Goal: Book appointment/travel/reservation

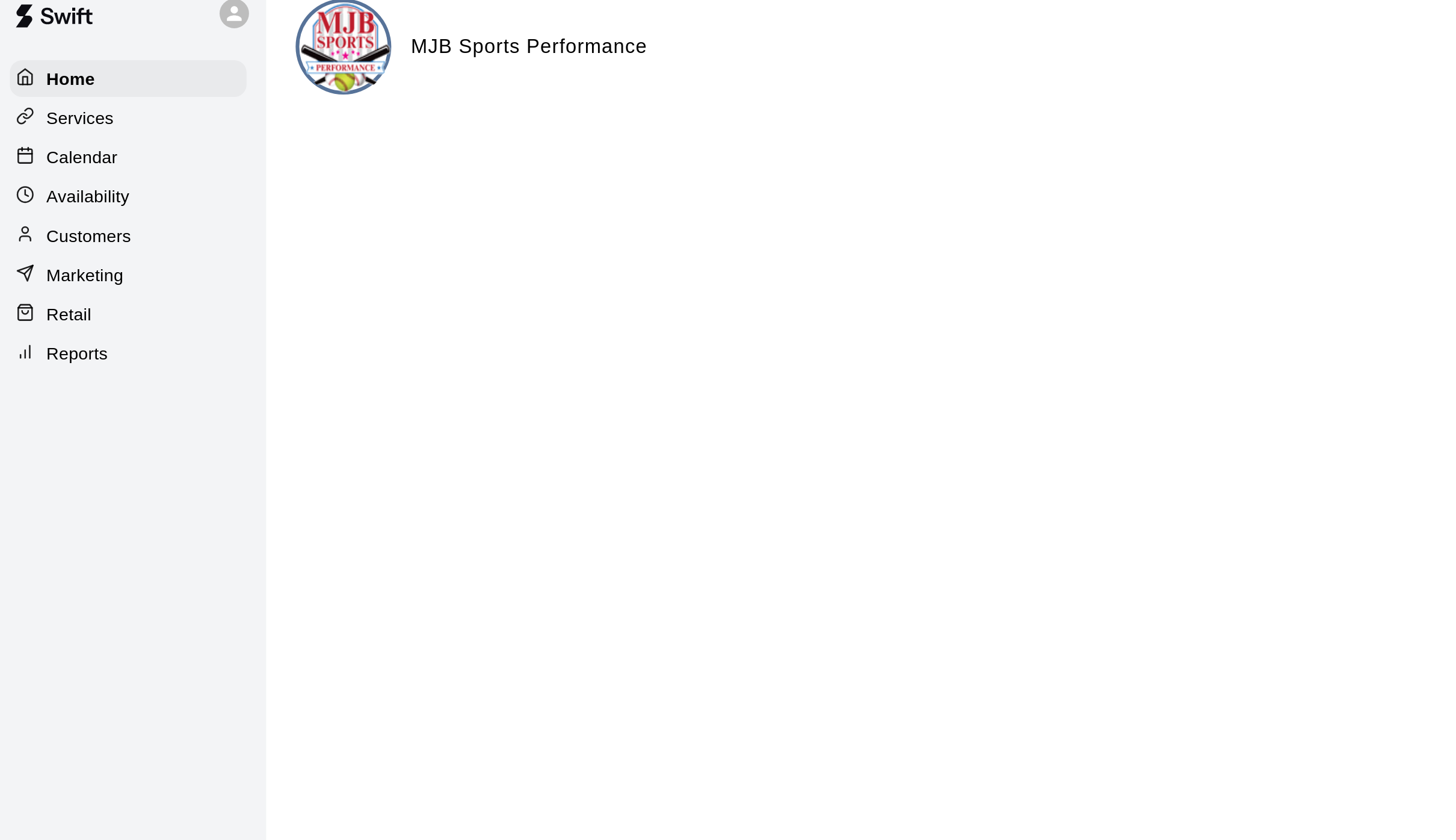
click at [42, 88] on p "Calendar" at bounding box center [44, 91] width 35 height 12
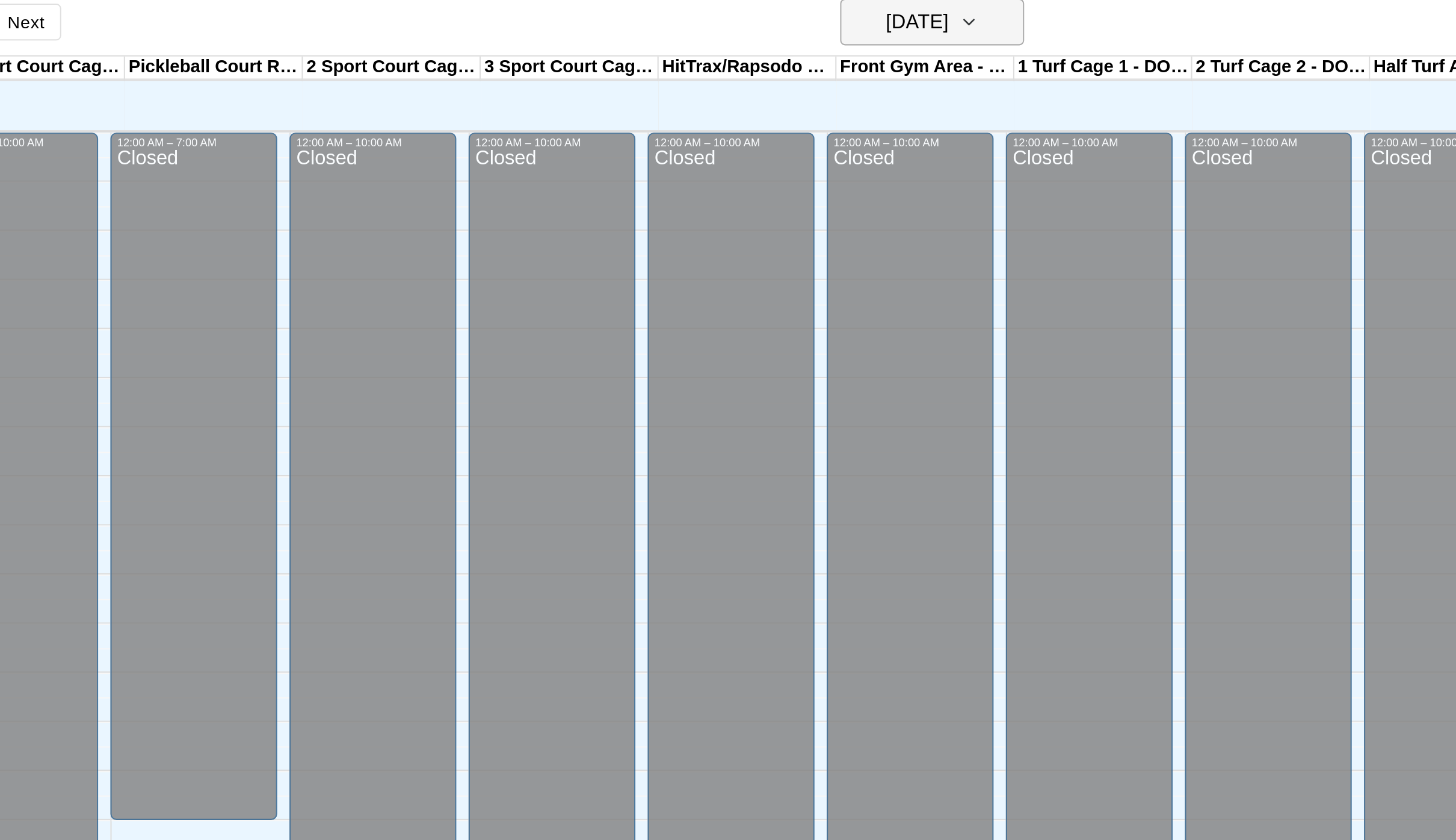
click at [702, 19] on icon "button" at bounding box center [707, 25] width 9 height 14
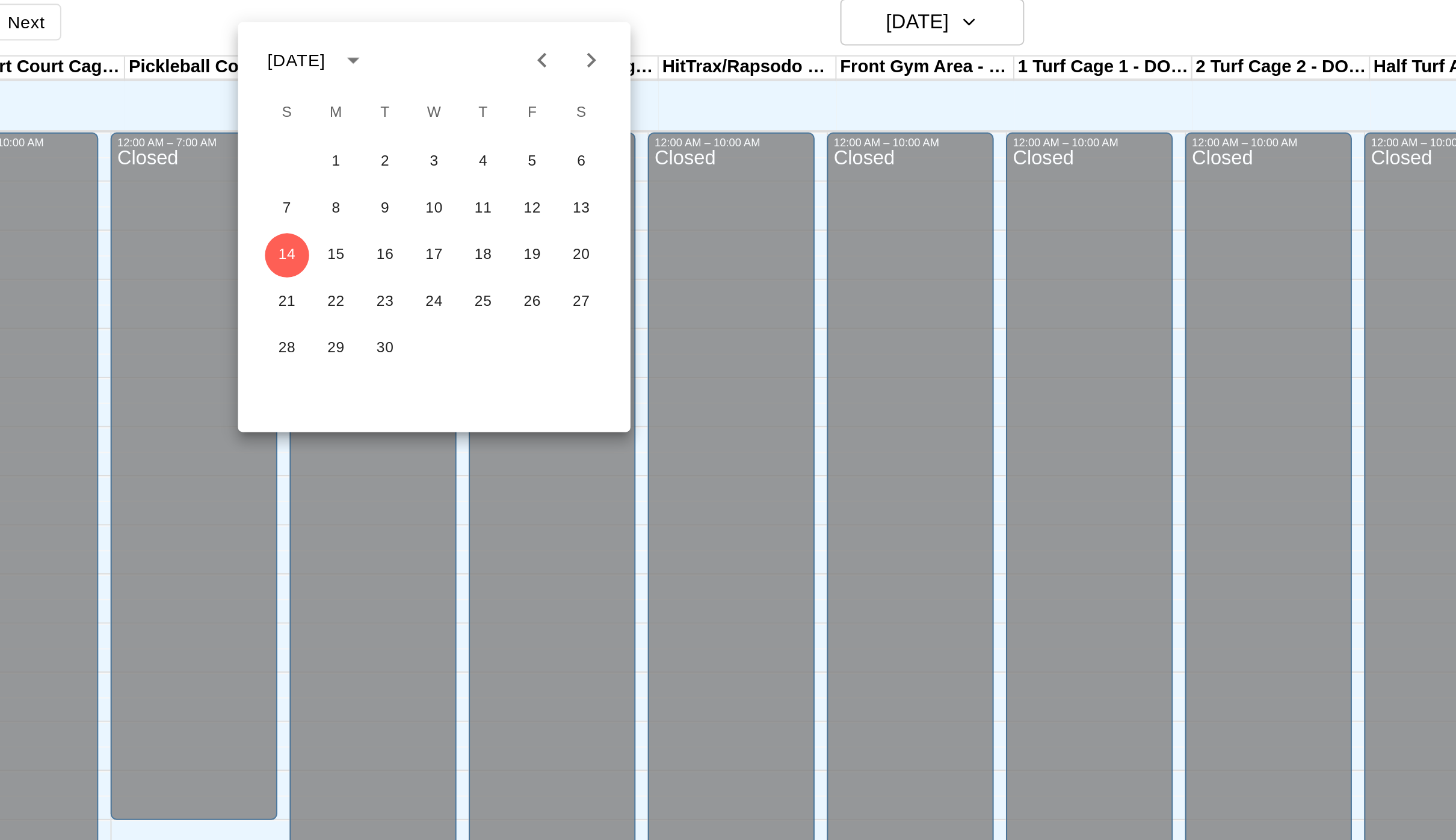
click at [488, 25] on div at bounding box center [728, 420] width 1456 height 840
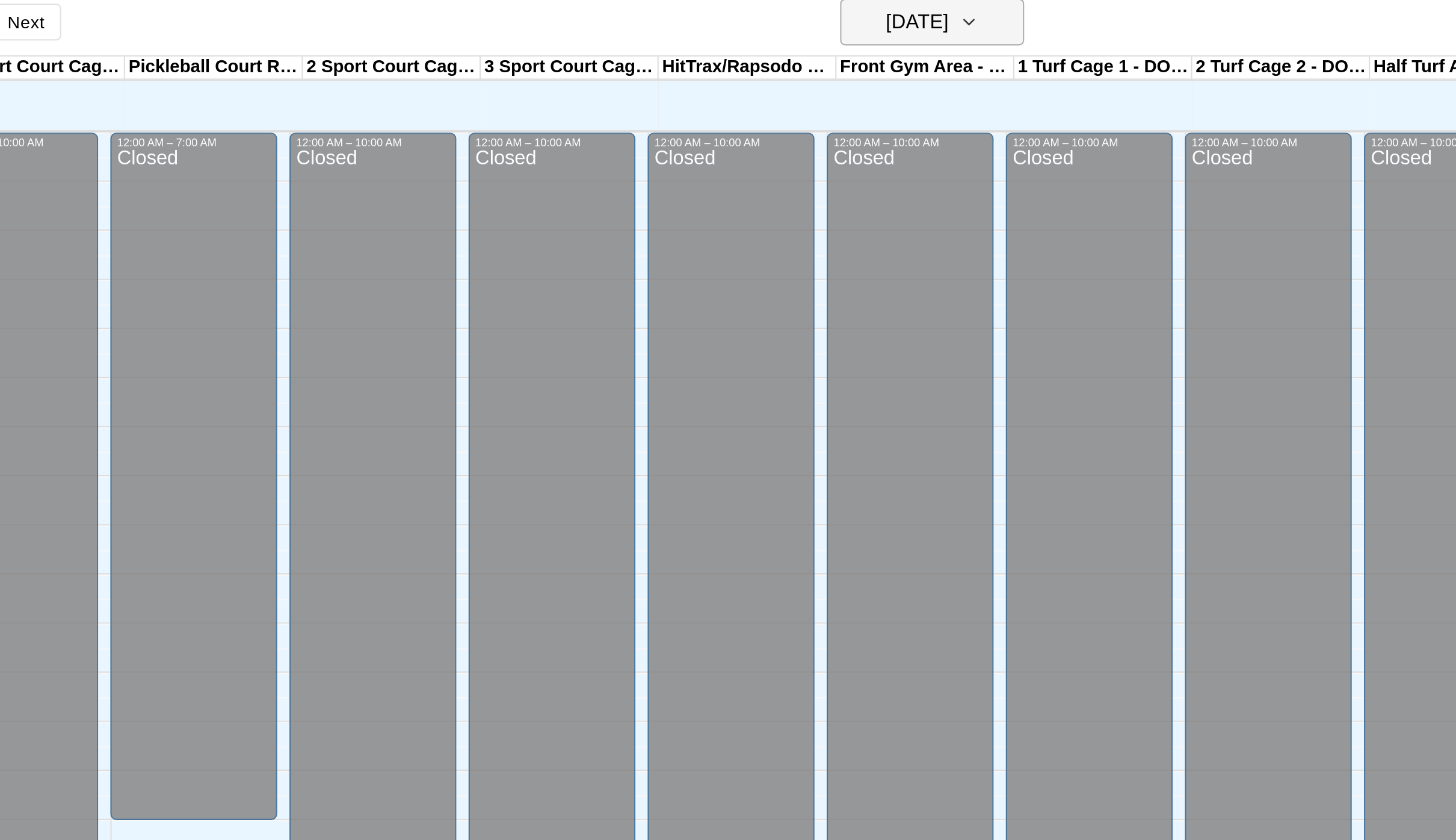
click at [702, 19] on icon "button" at bounding box center [707, 25] width 9 height 14
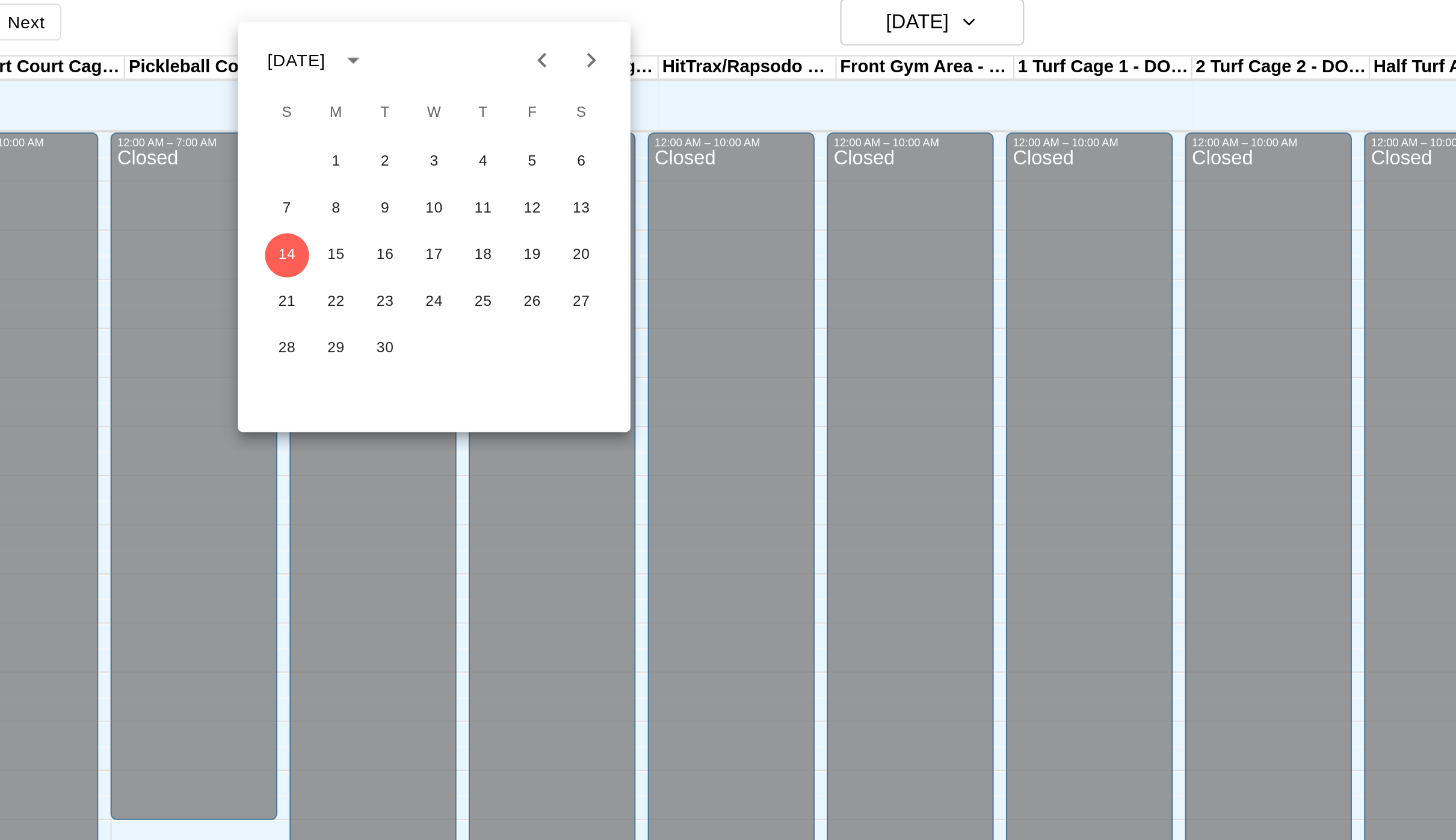
click at [481, 16] on div at bounding box center [728, 420] width 1456 height 840
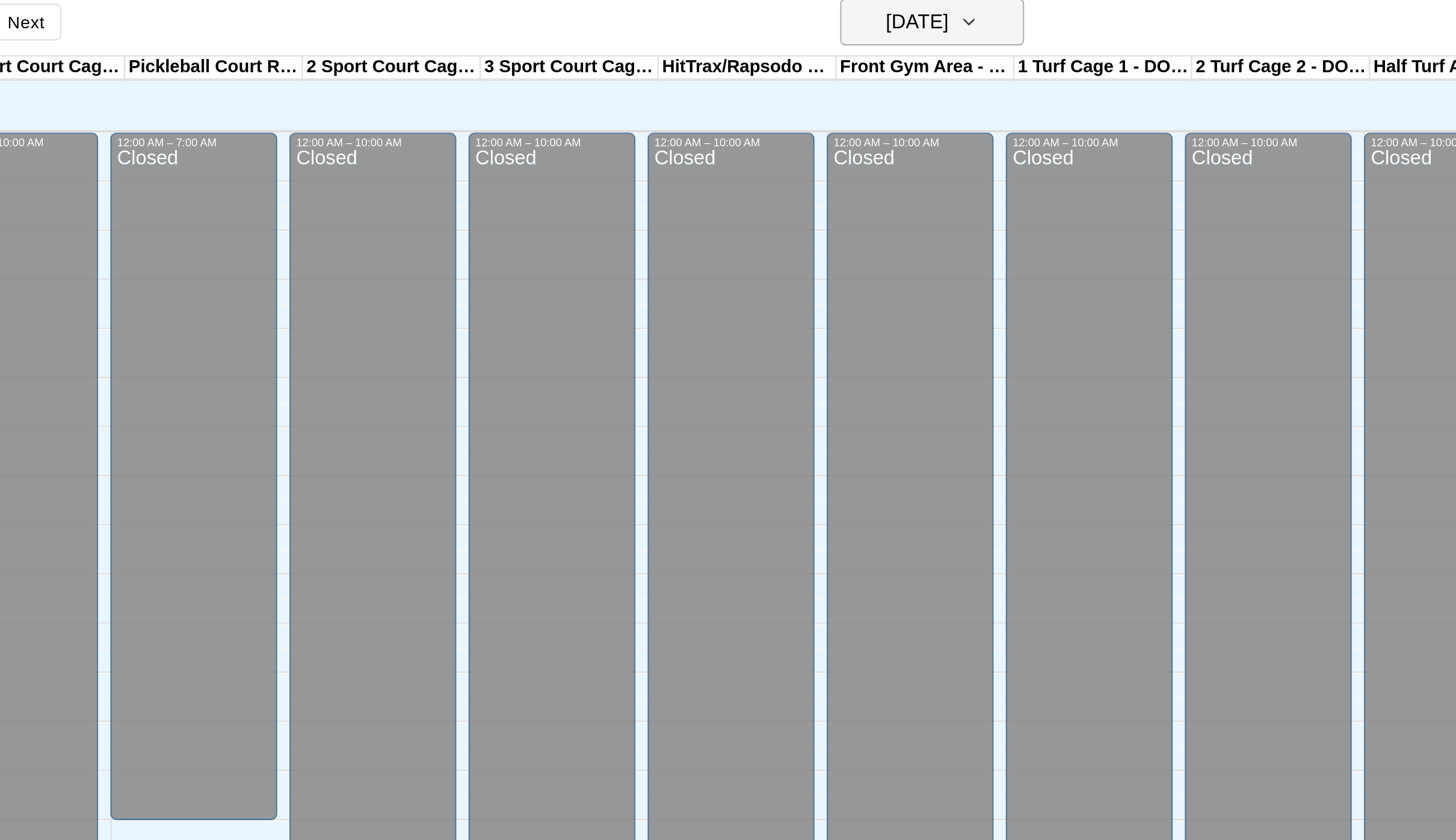
click at [644, 14] on button "[DATE]" at bounding box center [689, 25] width 90 height 23
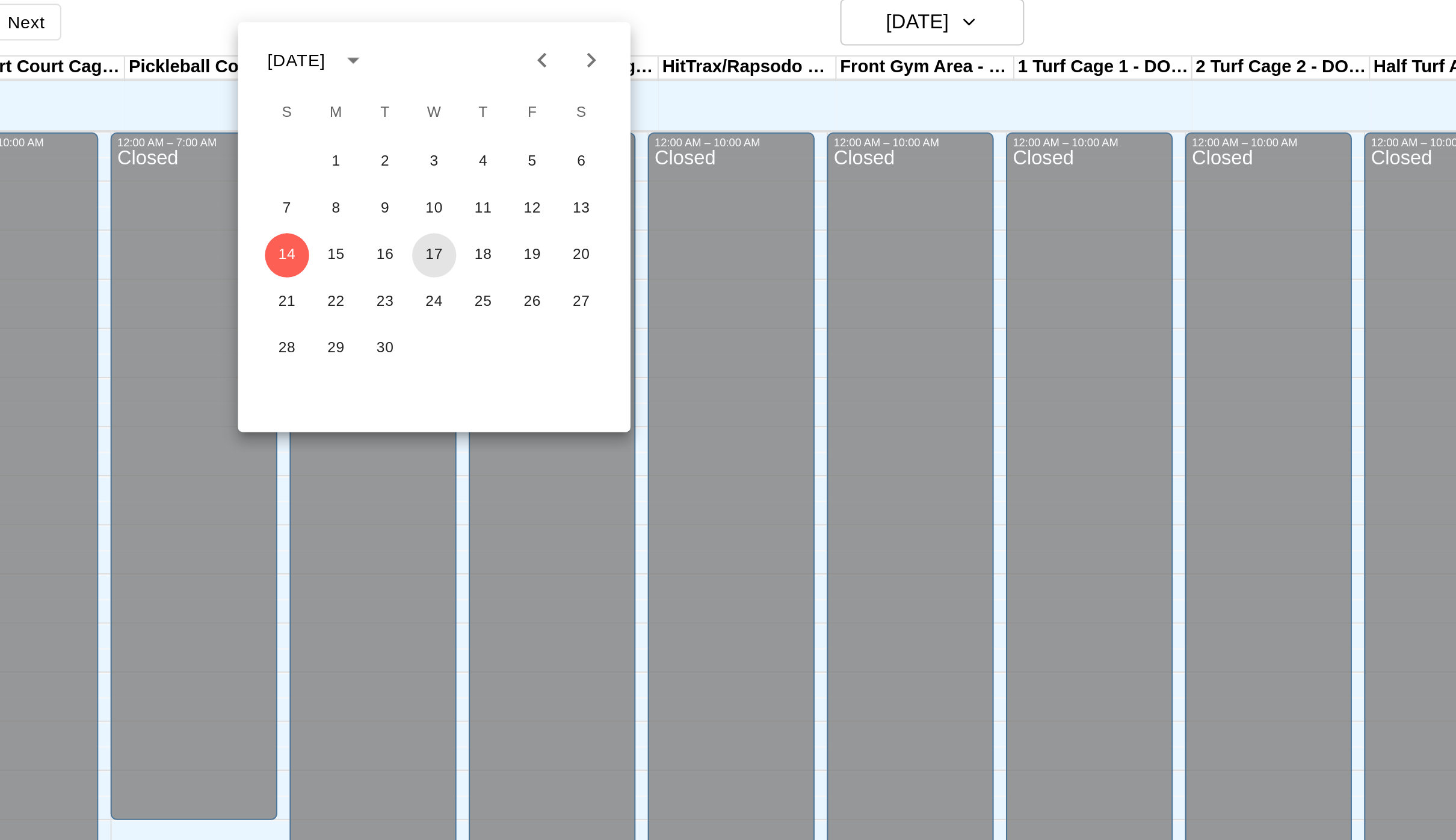
click at [433, 129] on button "17" at bounding box center [443, 139] width 22 height 22
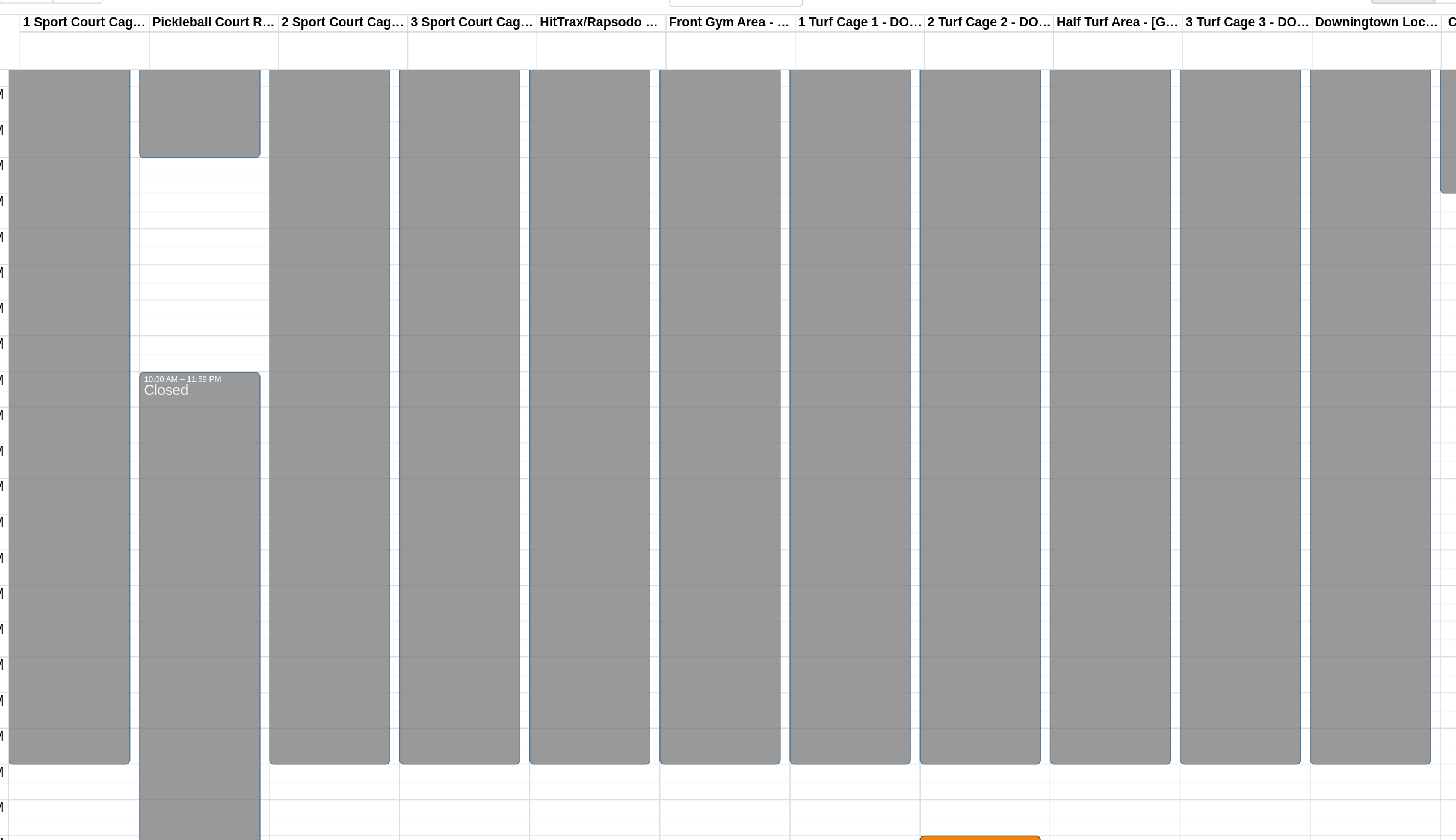
scroll to position [278, 0]
click at [637, 561] on div at bounding box center [680, 567] width 88 height 12
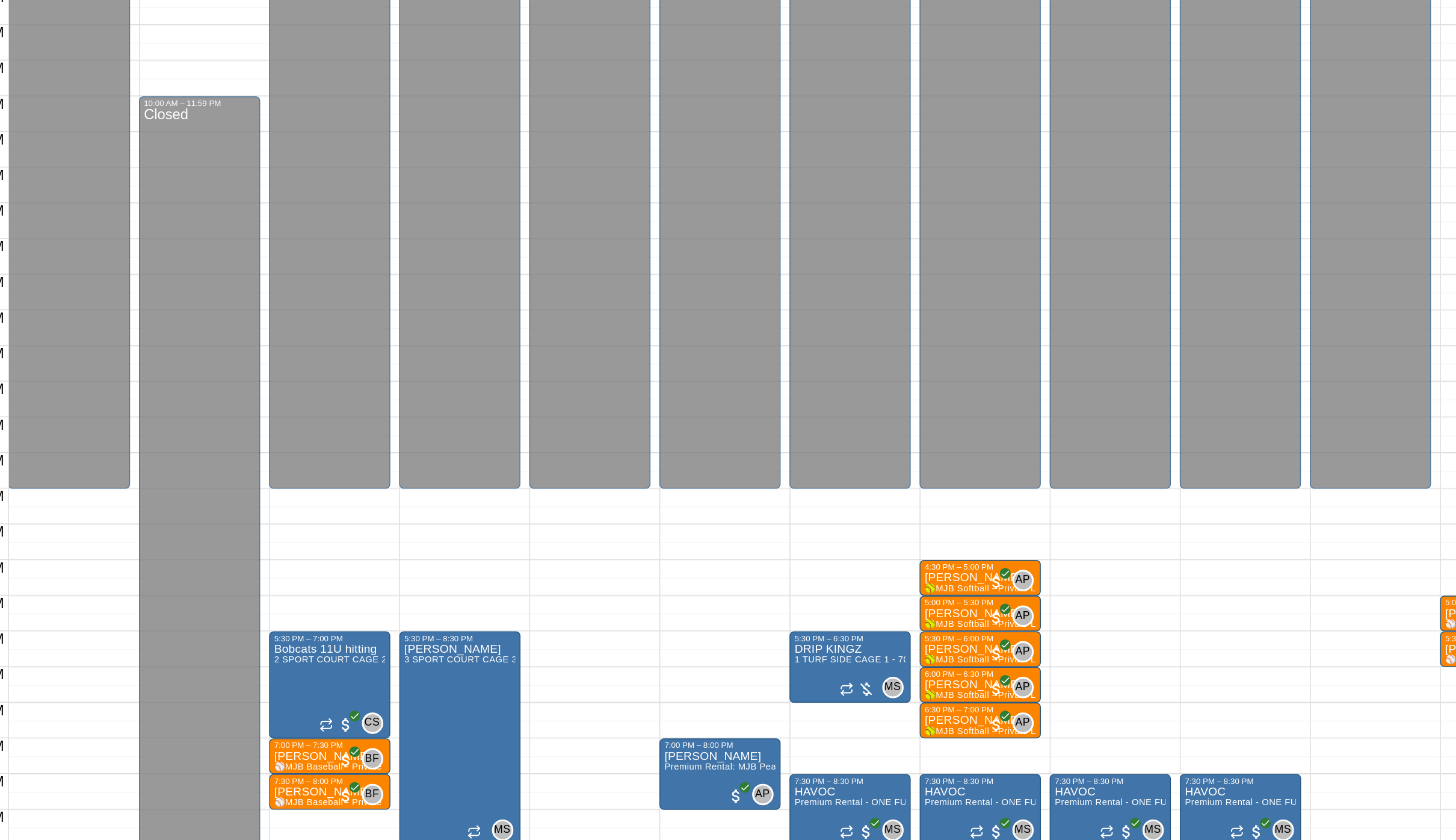
scroll to position [128, 0]
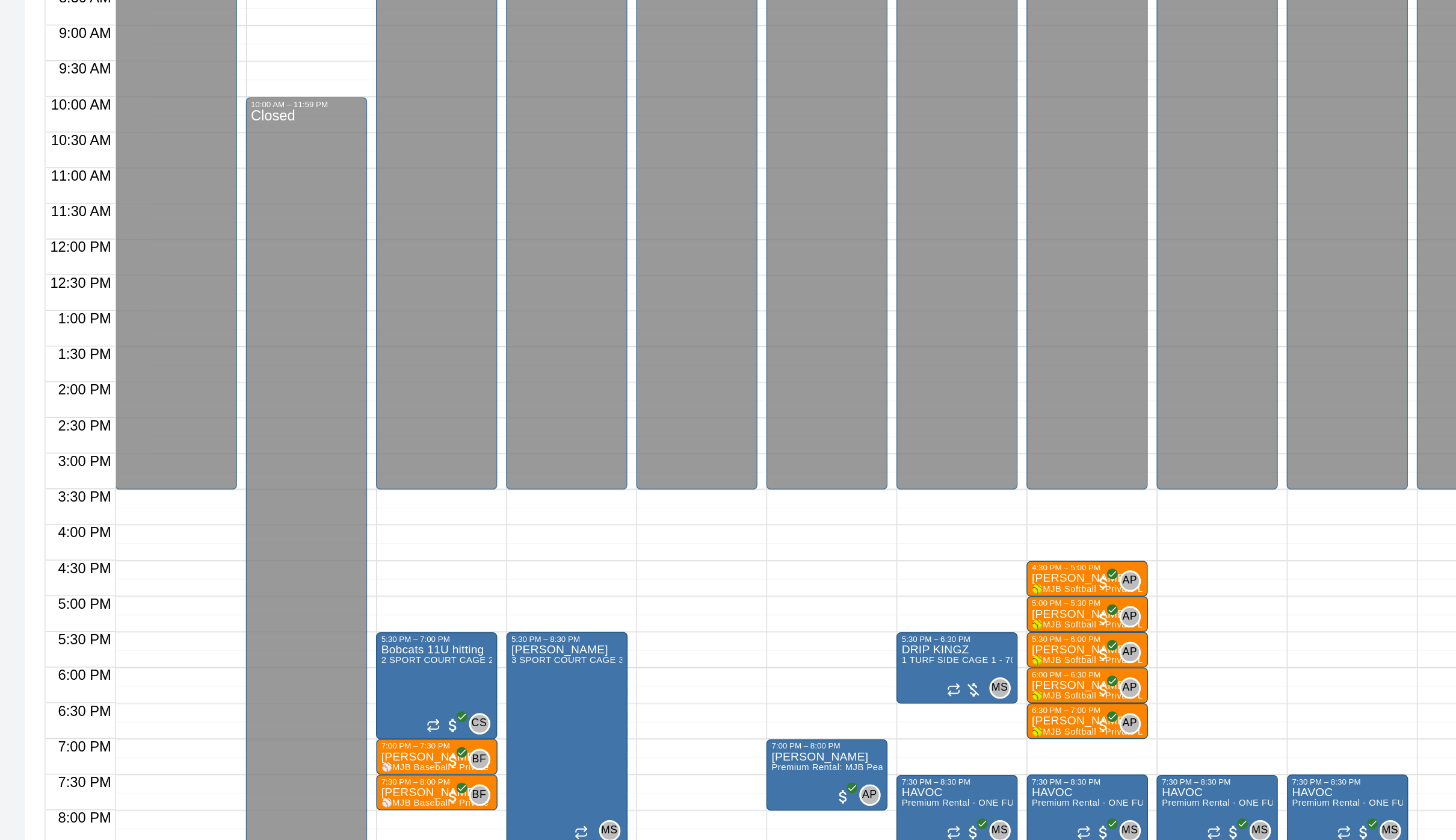
click at [901, 396] on div "12:00 AM – 3:30 PM Closed 7:30 PM – 8:30 PM HAVOC Premium Rental - ONE FULL SID…" at bounding box center [941, 362] width 82 height 1156
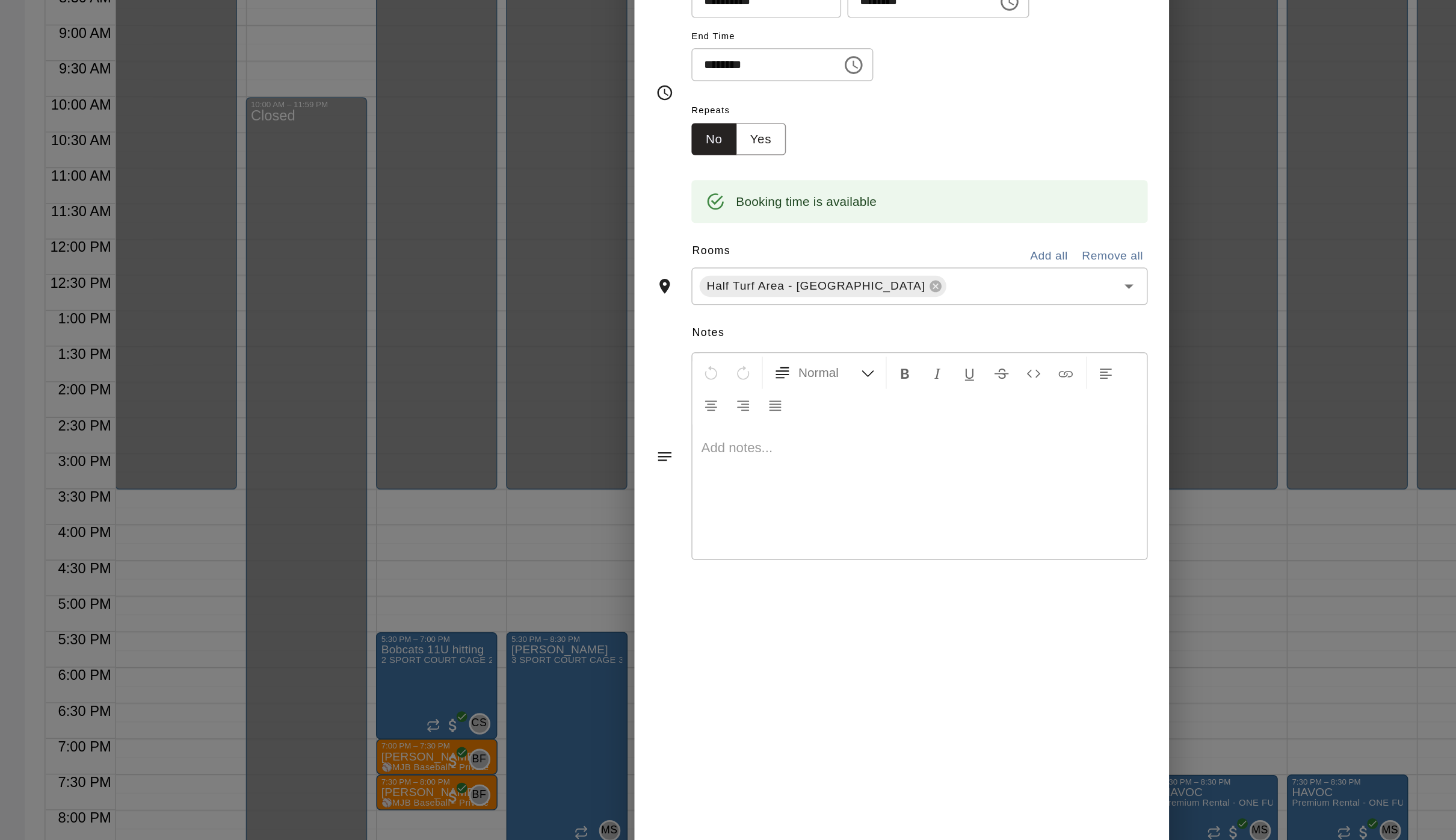
scroll to position [0, 0]
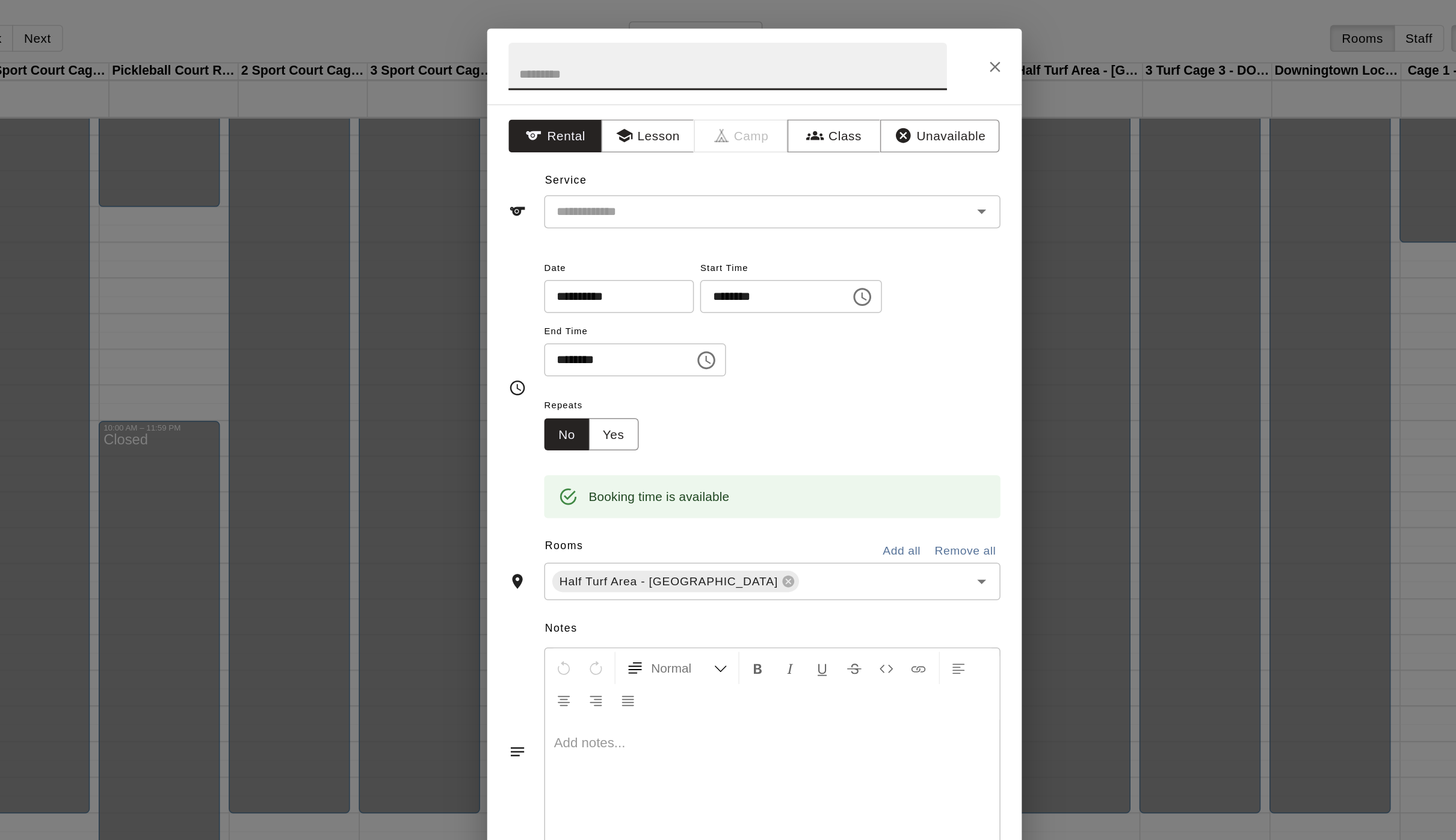
click at [793, 208] on icon "Choose time, selected time is 6:45 PM" at bounding box center [800, 200] width 14 height 14
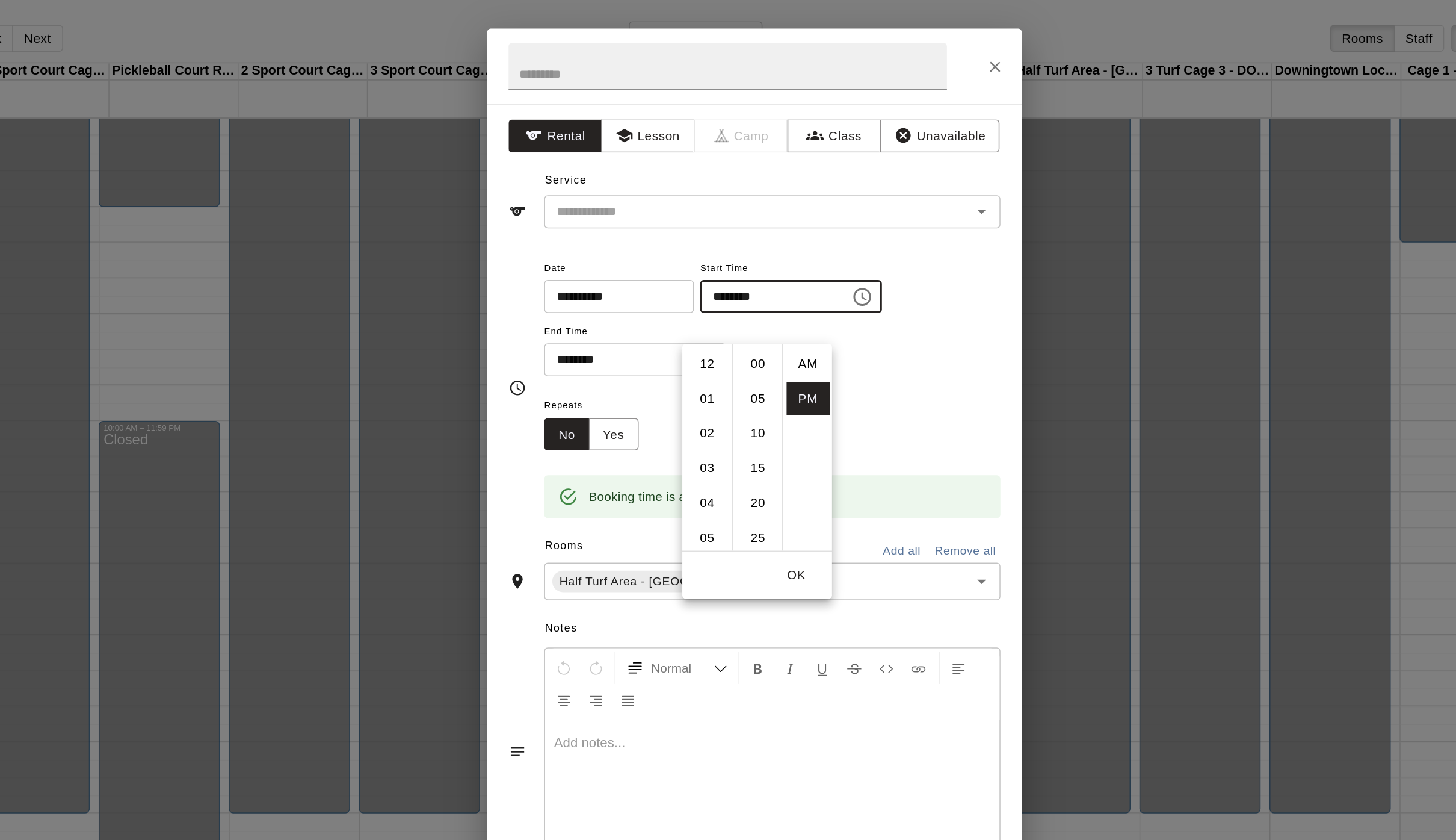
scroll to position [22, 0]
click at [681, 273] on li "07" at bounding box center [696, 269] width 29 height 23
click at [716, 253] on li "00" at bounding box center [730, 246] width 29 height 23
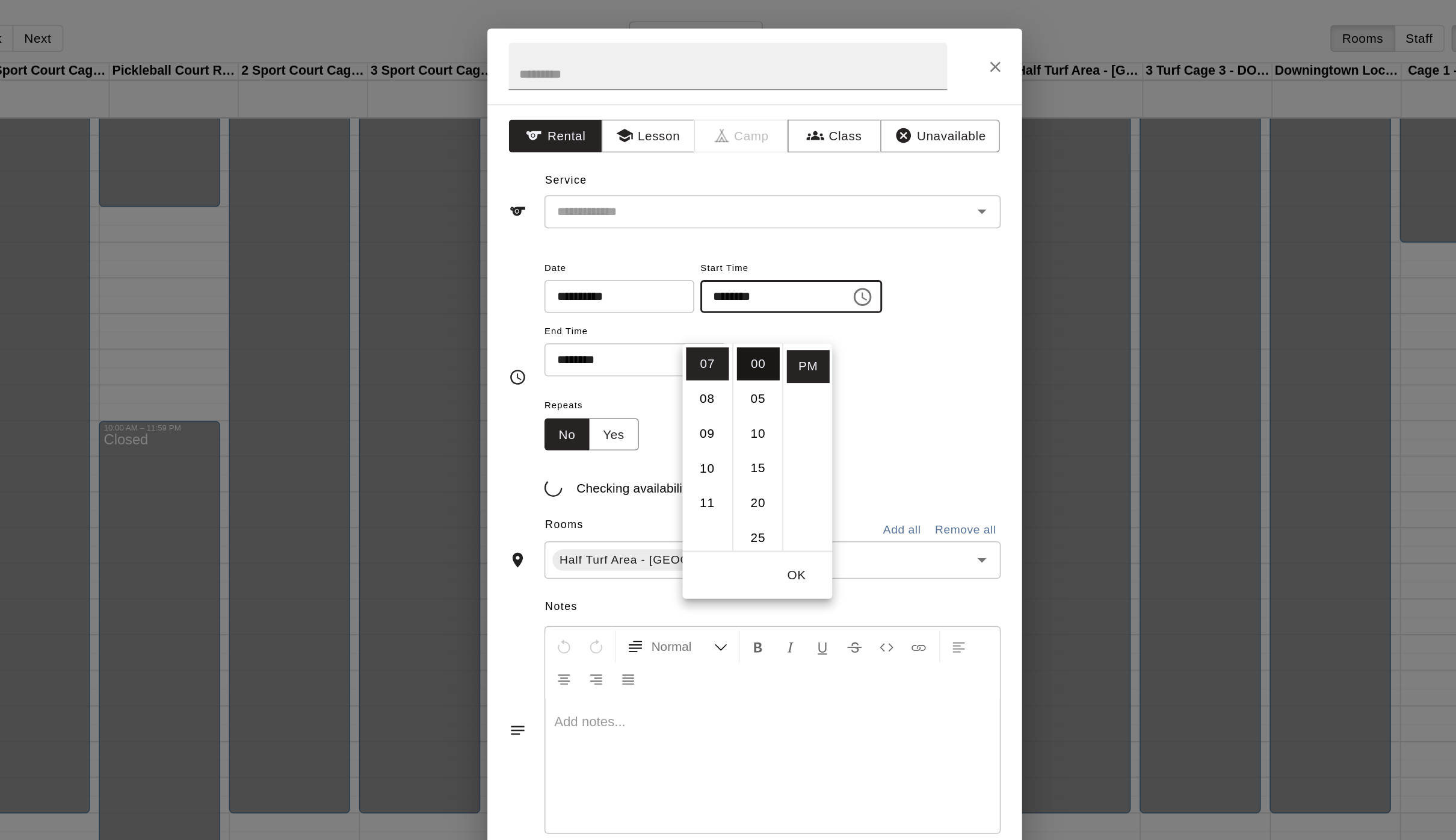
type input "********"
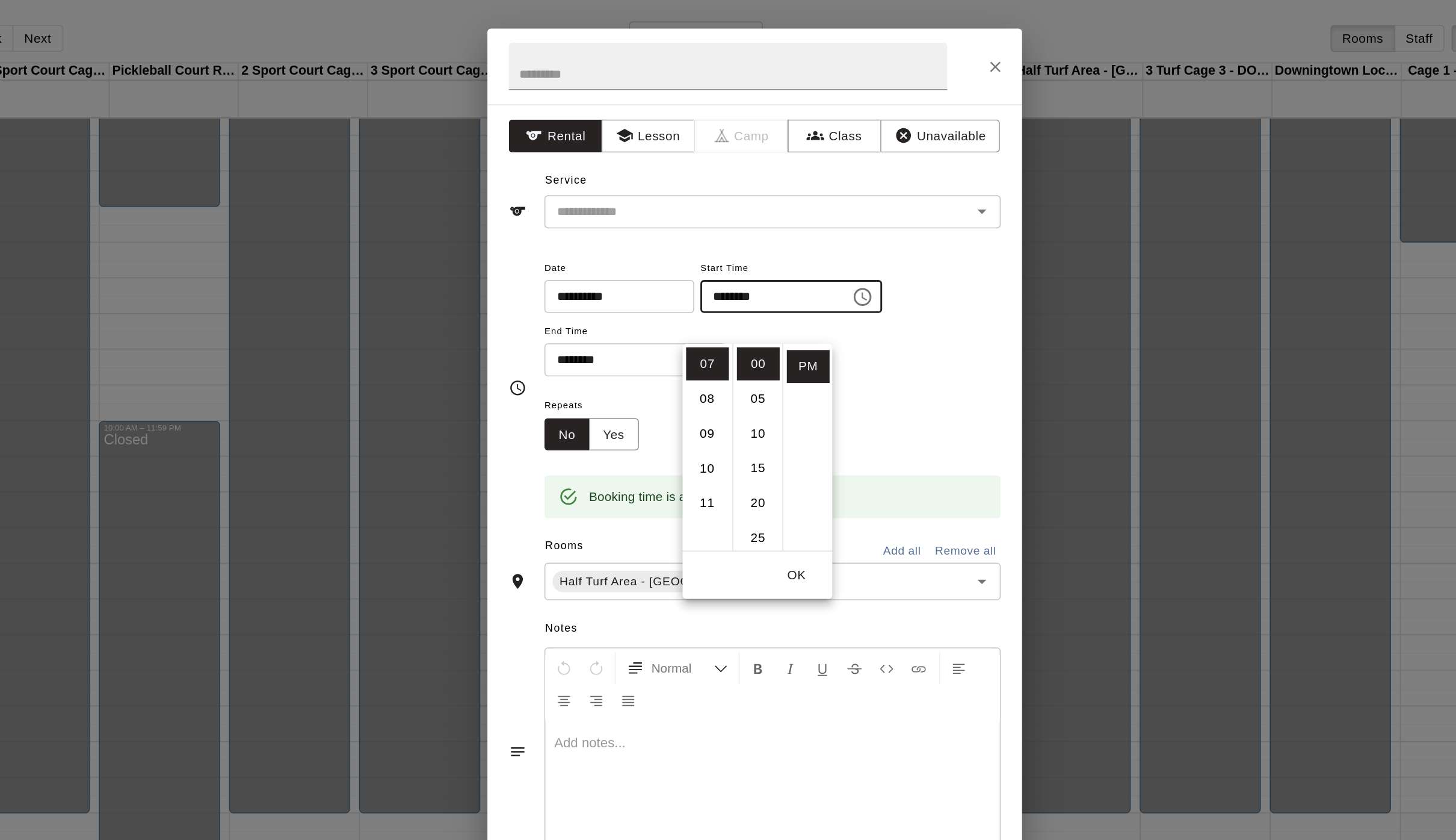
click at [737, 392] on button "OK" at bounding box center [756, 389] width 39 height 23
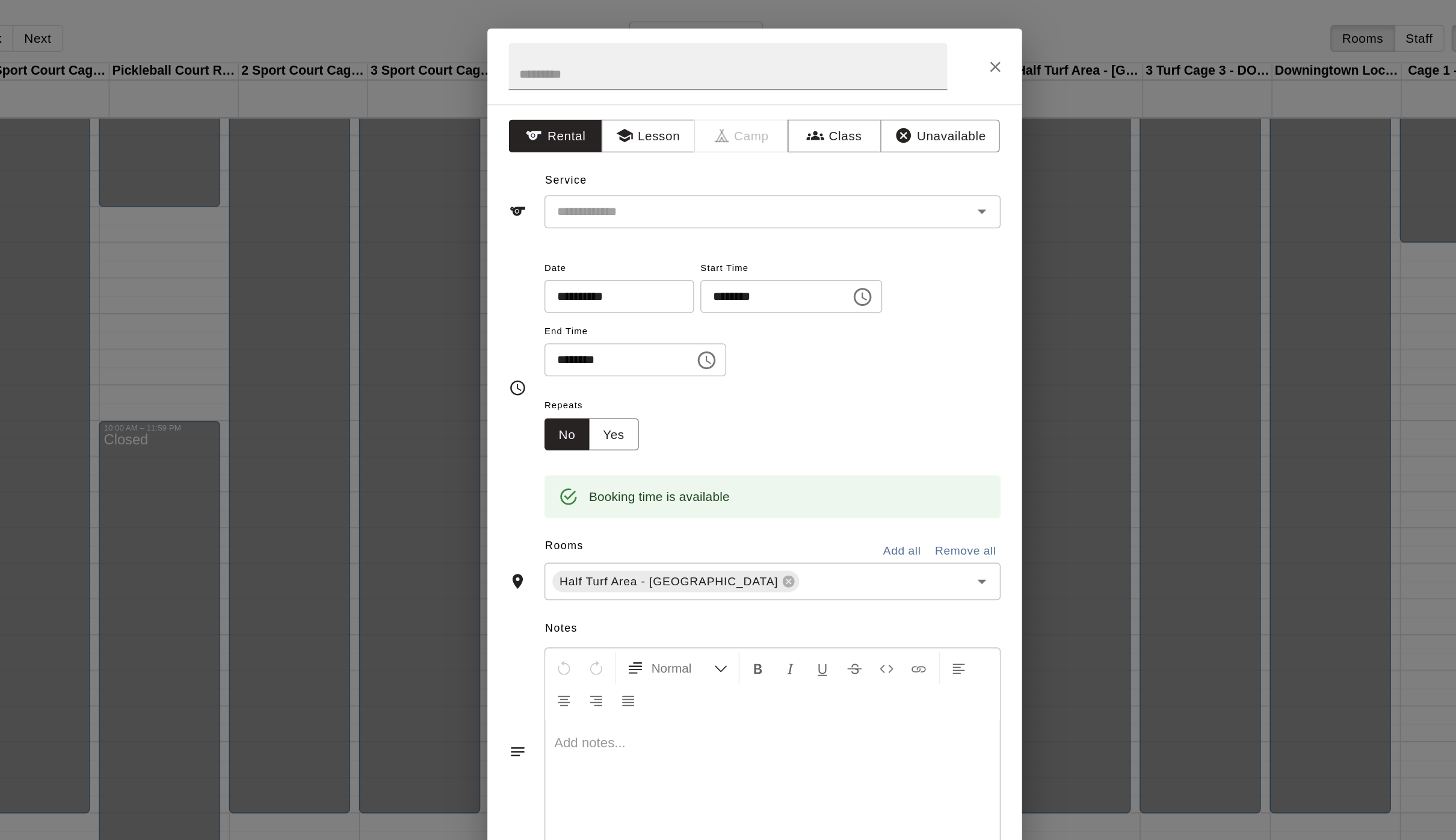
click at [586, 254] on input "********" at bounding box center [632, 243] width 92 height 23
click at [688, 250] on icon "Choose time, selected time is 7:00 PM" at bounding box center [695, 243] width 14 height 14
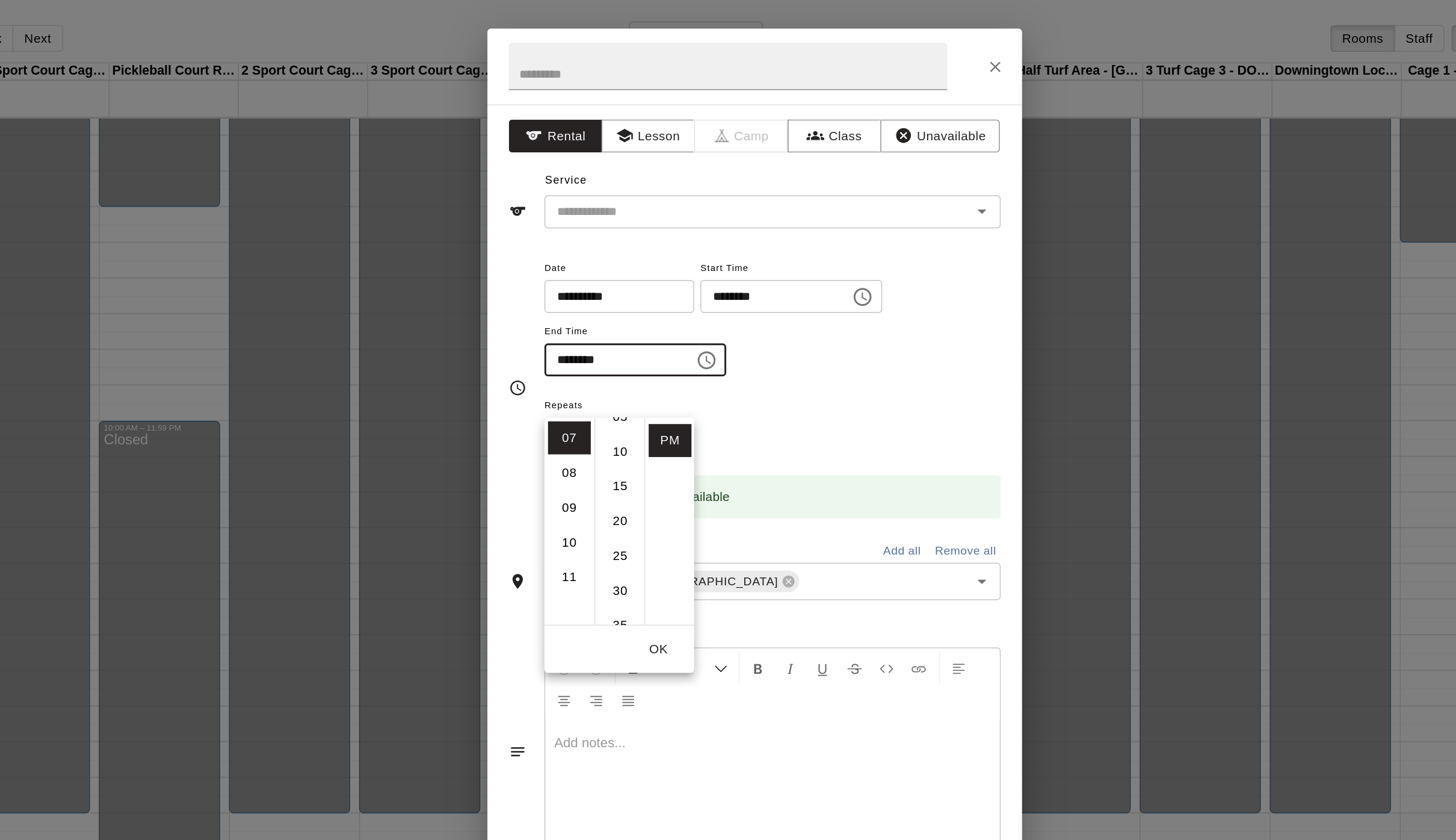
scroll to position [42, 0]
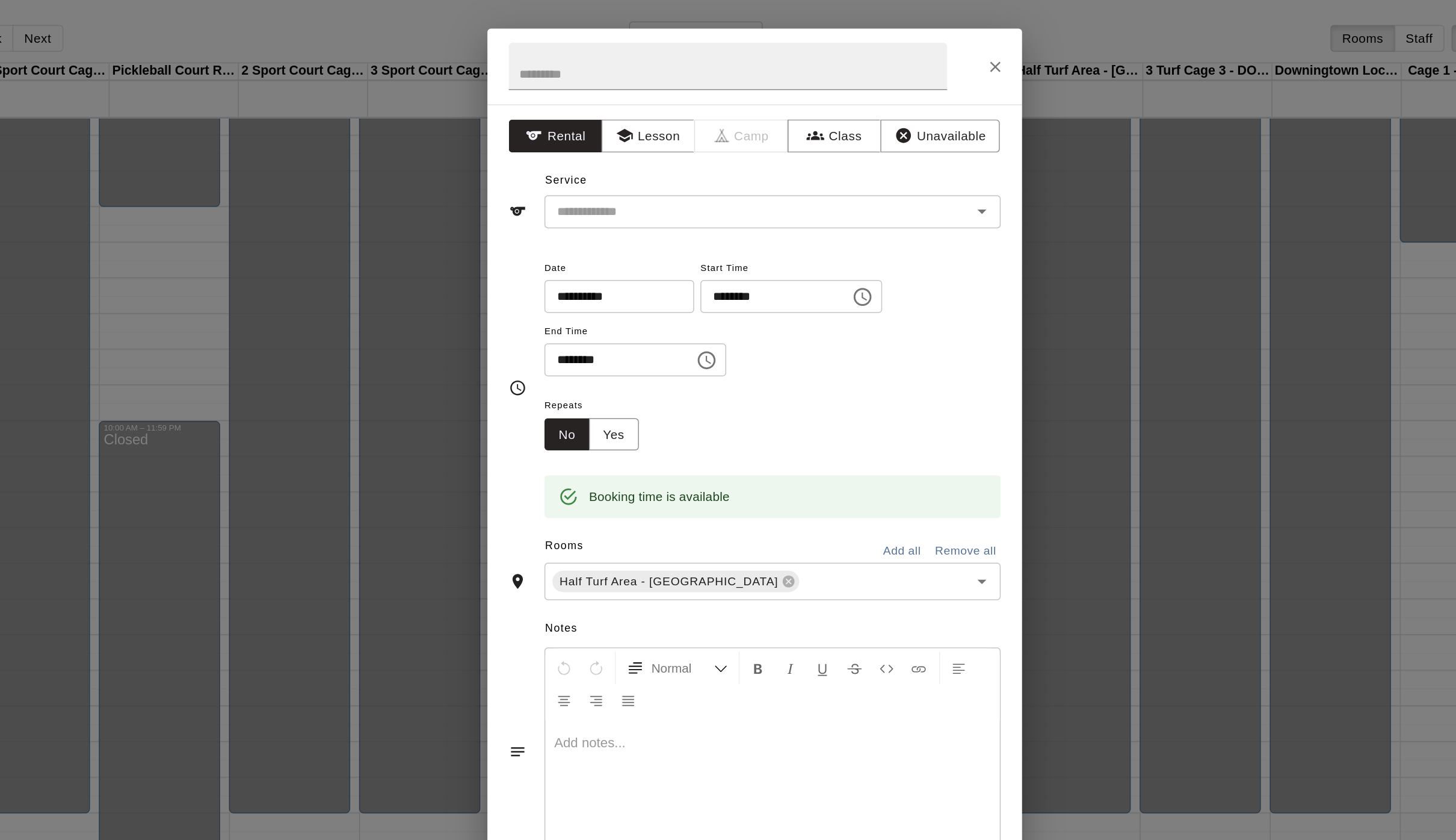
click at [586, 254] on input "********" at bounding box center [632, 243] width 92 height 23
click at [688, 250] on icon "Choose time, selected time is 7:00 PM" at bounding box center [695, 243] width 14 height 14
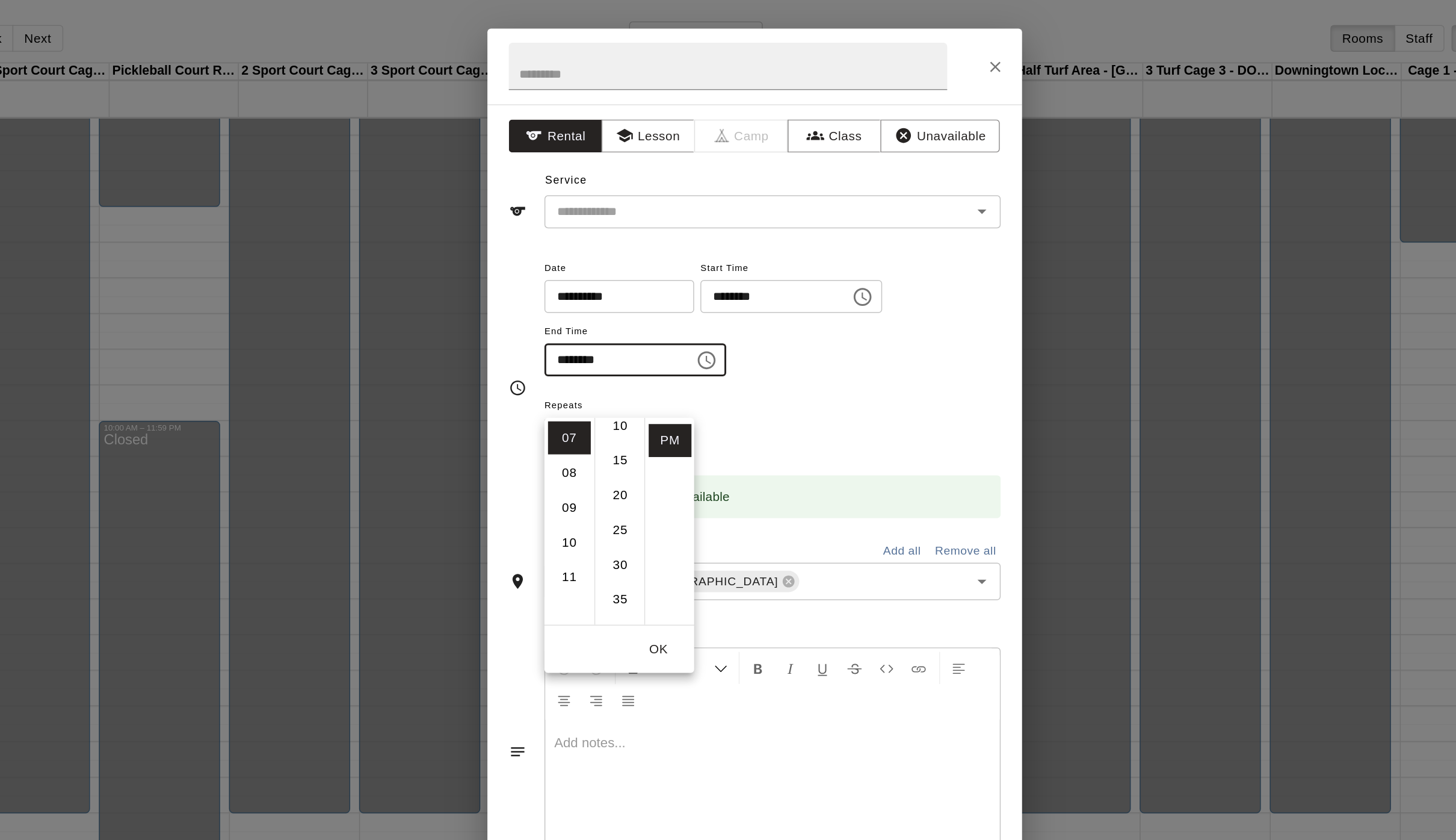
scroll to position [57, 0]
click at [623, 382] on li "30" at bounding box center [637, 380] width 29 height 23
type input "********"
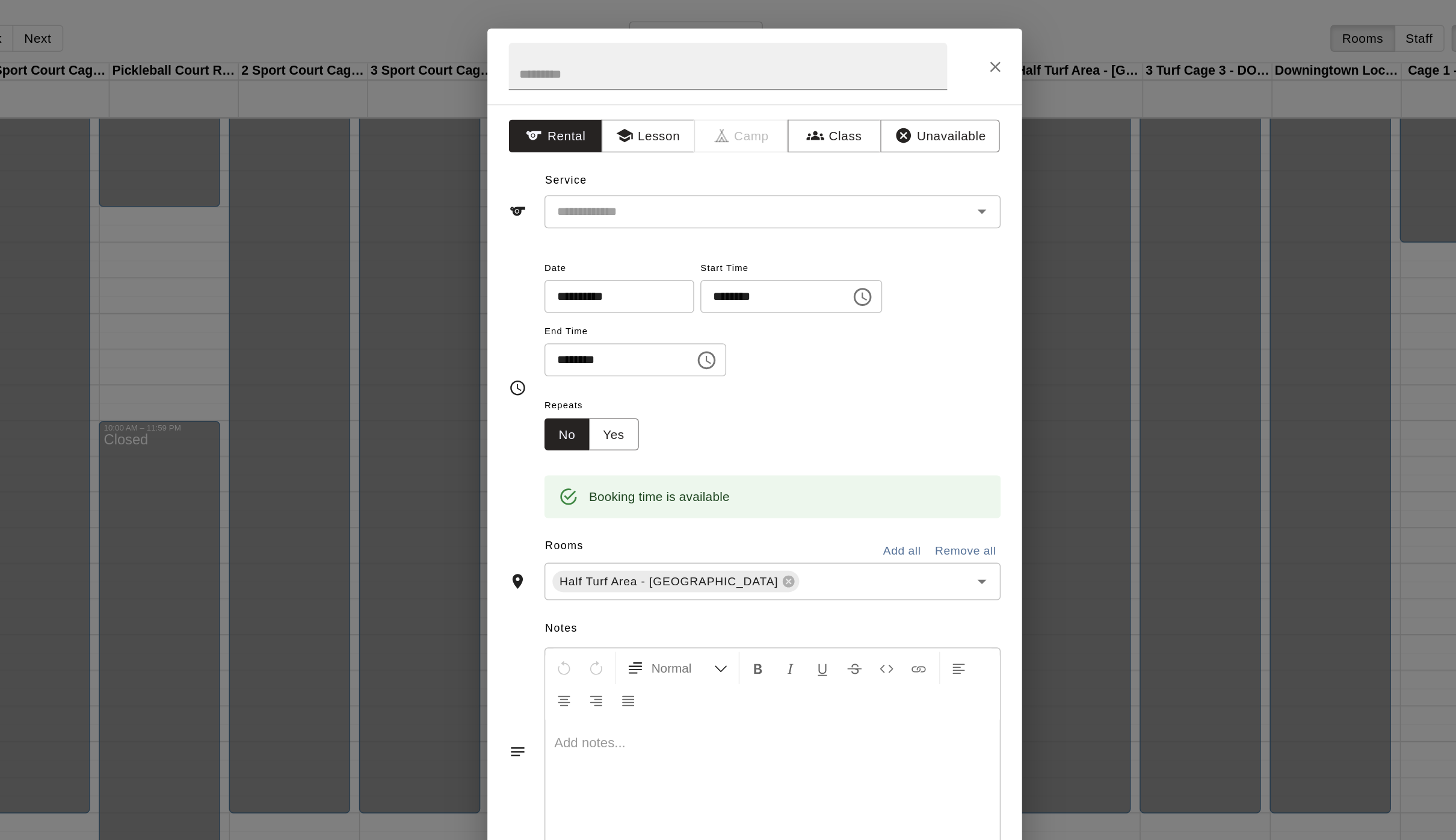
click at [616, 347] on div "Booking time is available" at bounding box center [664, 335] width 95 height 22
click at [562, 52] on input "text" at bounding box center [710, 45] width 296 height 32
type input "*"
click at [873, 151] on button "Open" at bounding box center [882, 143] width 17 height 17
type input "**********"
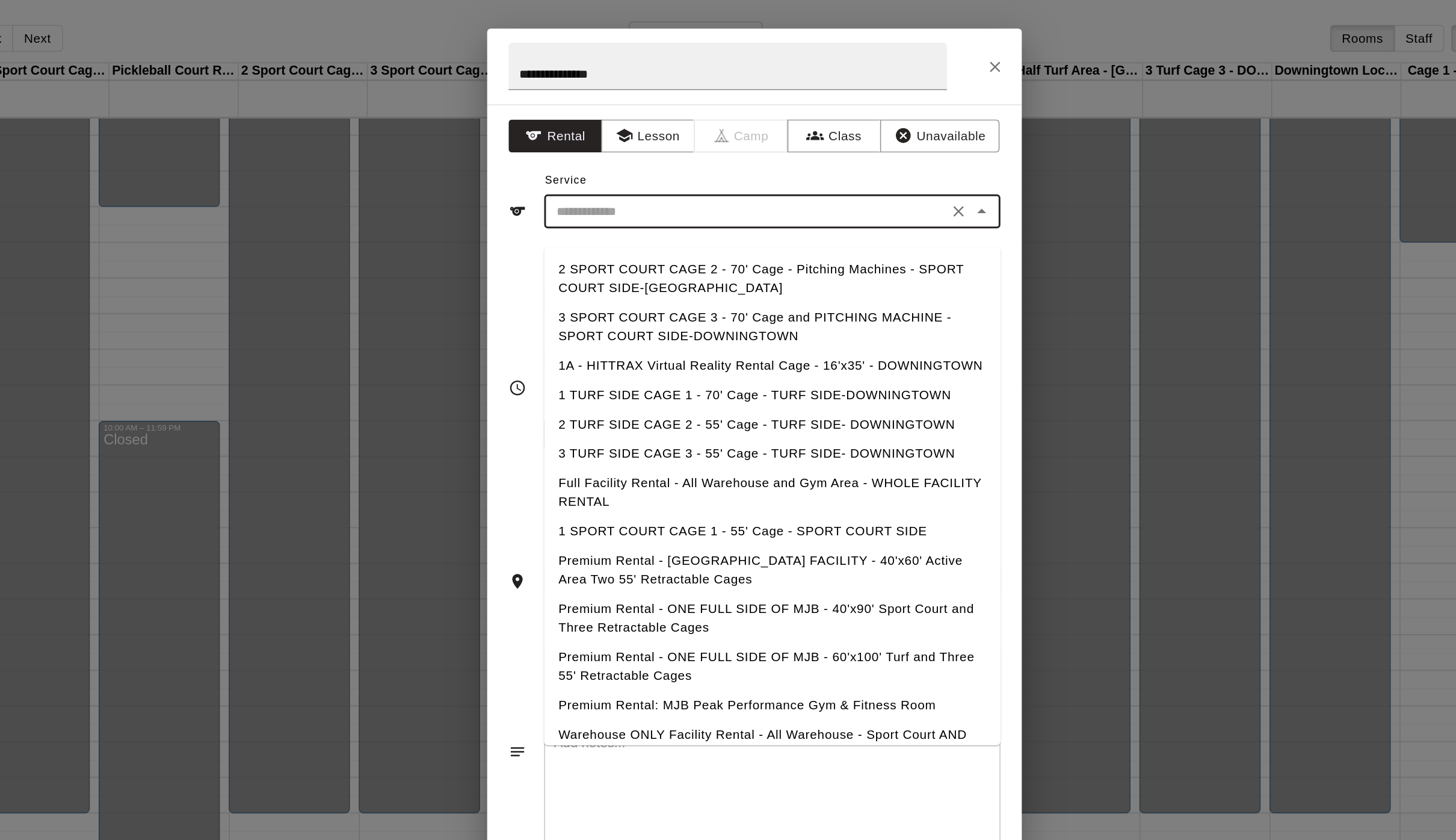
click at [586, 292] on li "2 TURF SIDE CAGE 2 - 55' Cage - TURF SIDE- DOWNINGTOWN" at bounding box center [740, 286] width 308 height 20
type input "**********"
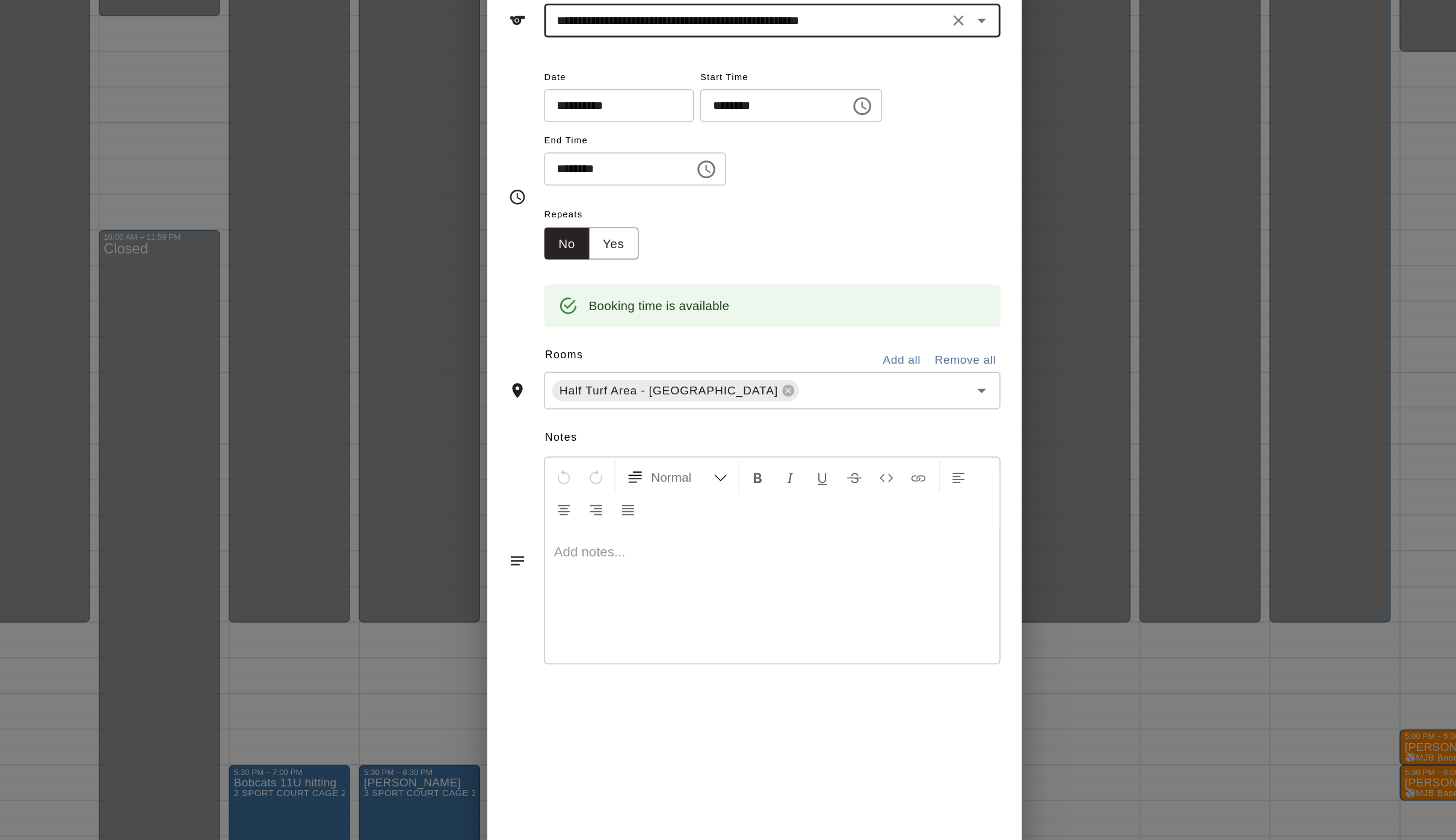
click at [874, 385] on icon "Open" at bounding box center [881, 392] width 14 height 14
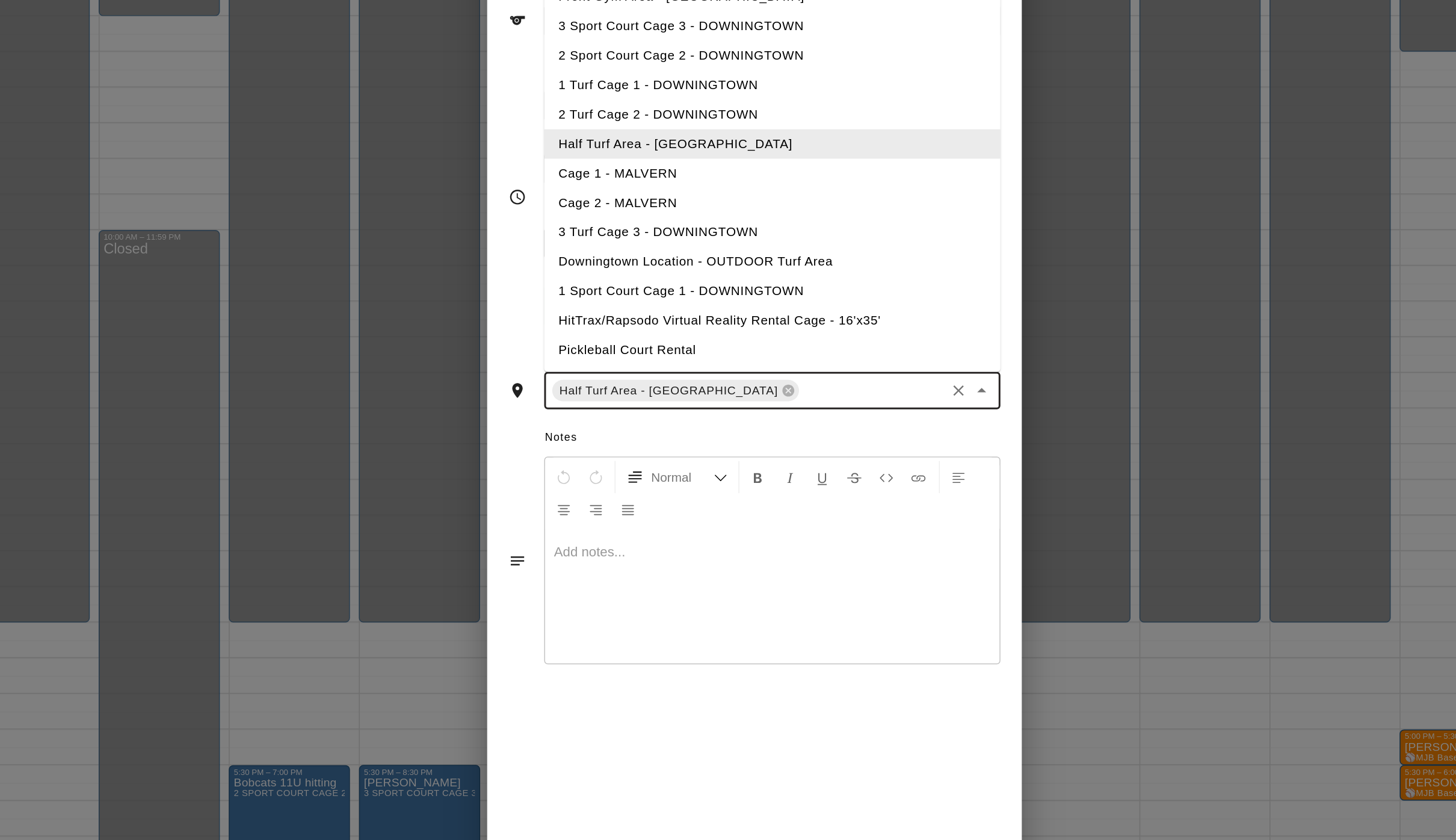
click at [586, 276] on li "3 Turf Cage 3 - DOWNINGTOWN" at bounding box center [740, 285] width 308 height 20
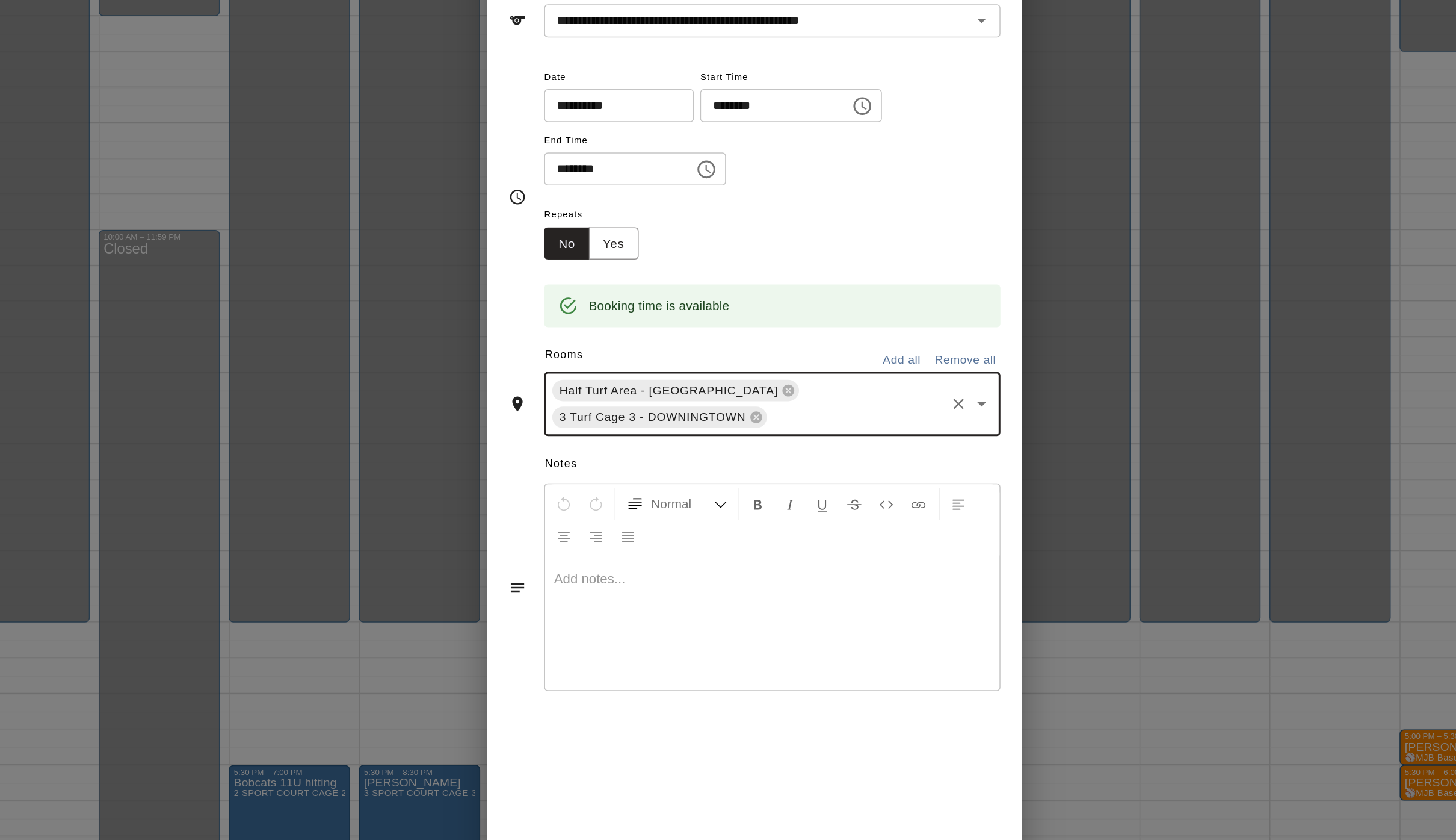
click at [592, 386] on span "Half Turf Area - [GEOGRAPHIC_DATA]" at bounding box center [670, 392] width 157 height 12
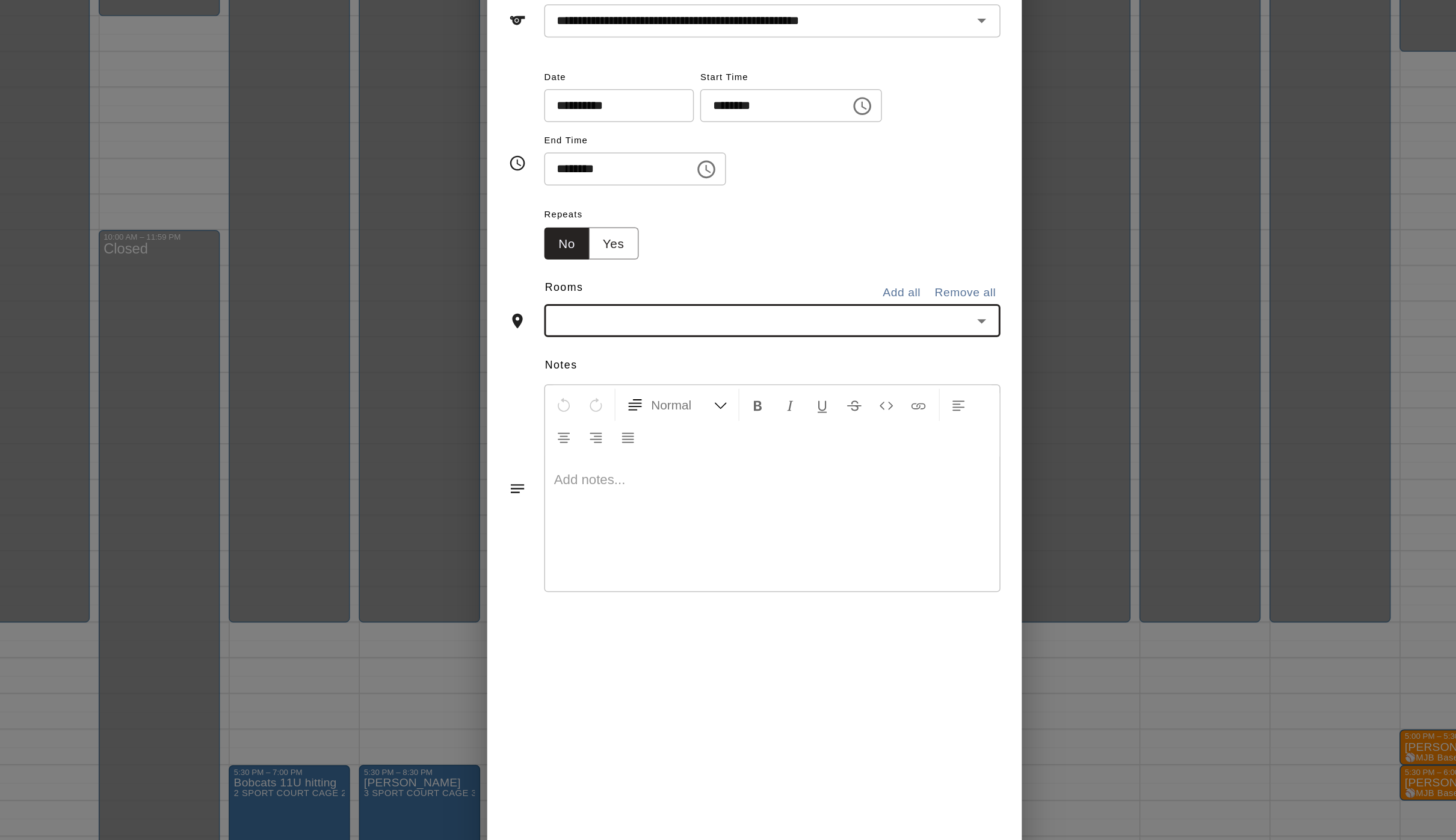
click at [590, 338] on input "text" at bounding box center [730, 346] width 281 height 15
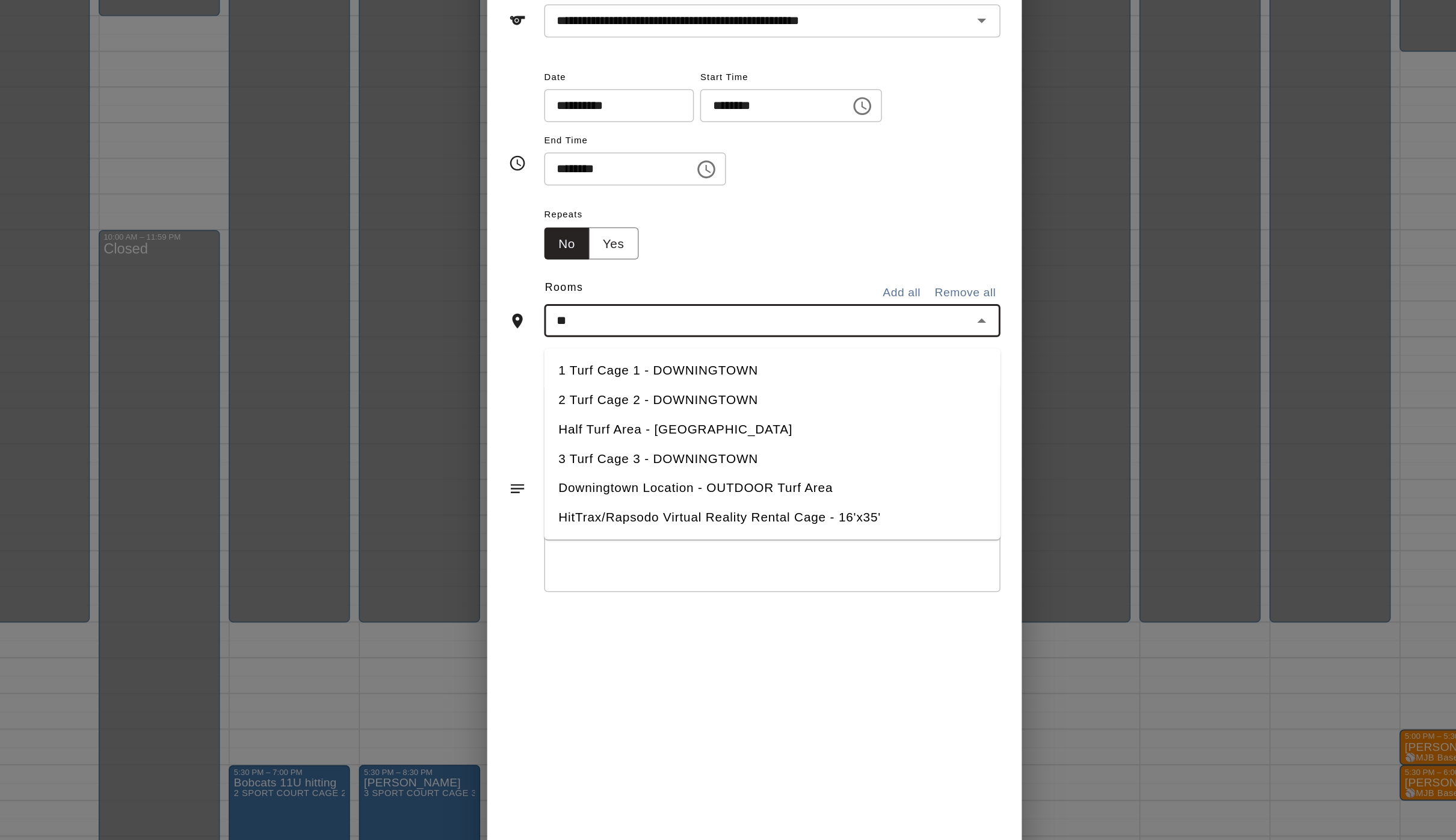
type input "***"
click at [586, 389] on li "2 Turf Cage 2 - DOWNINGTOWN" at bounding box center [740, 398] width 308 height 20
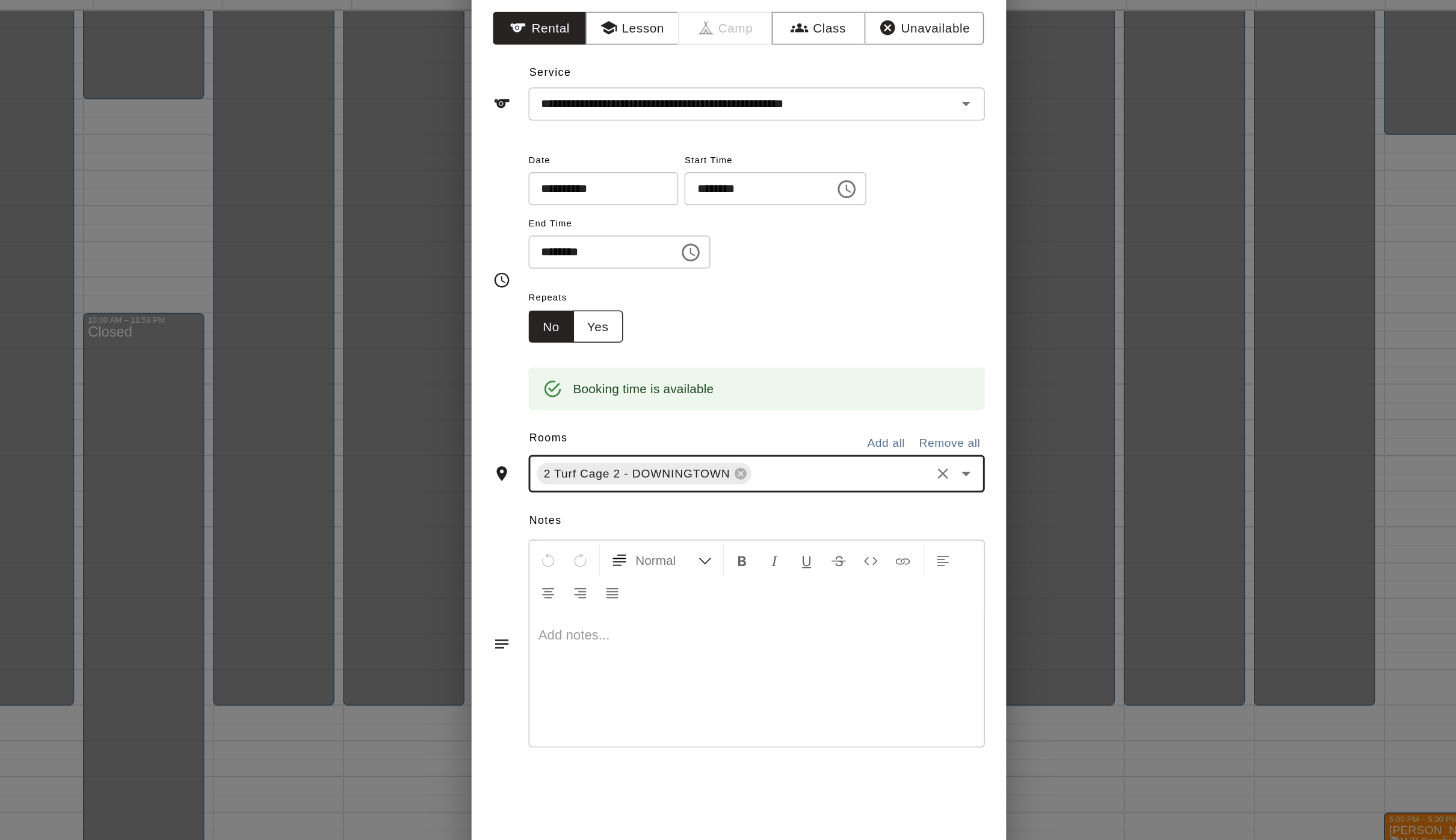
click at [616, 283] on button "Yes" at bounding box center [633, 294] width 34 height 23
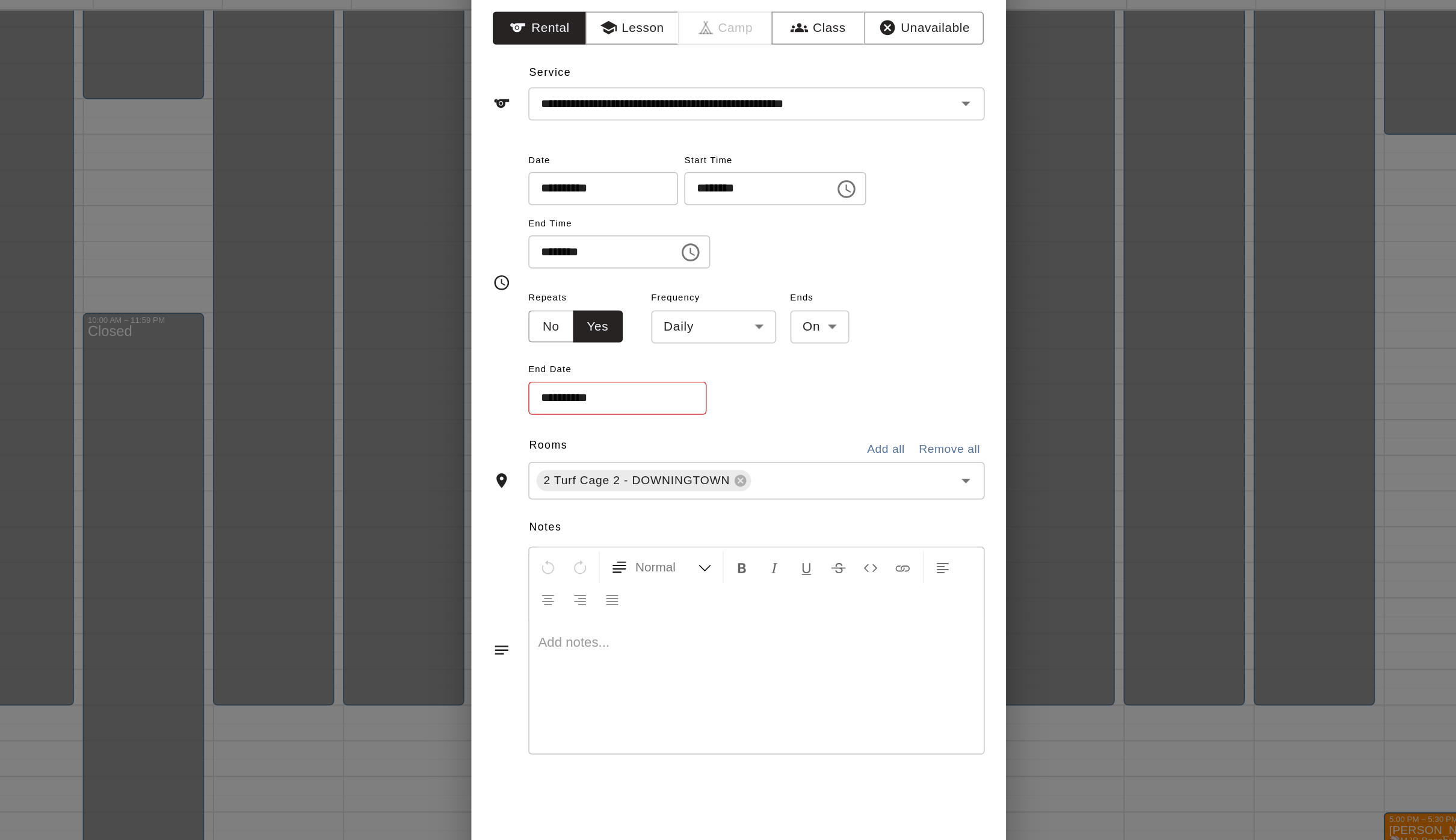
click at [586, 331] on input "**********" at bounding box center [642, 342] width 112 height 23
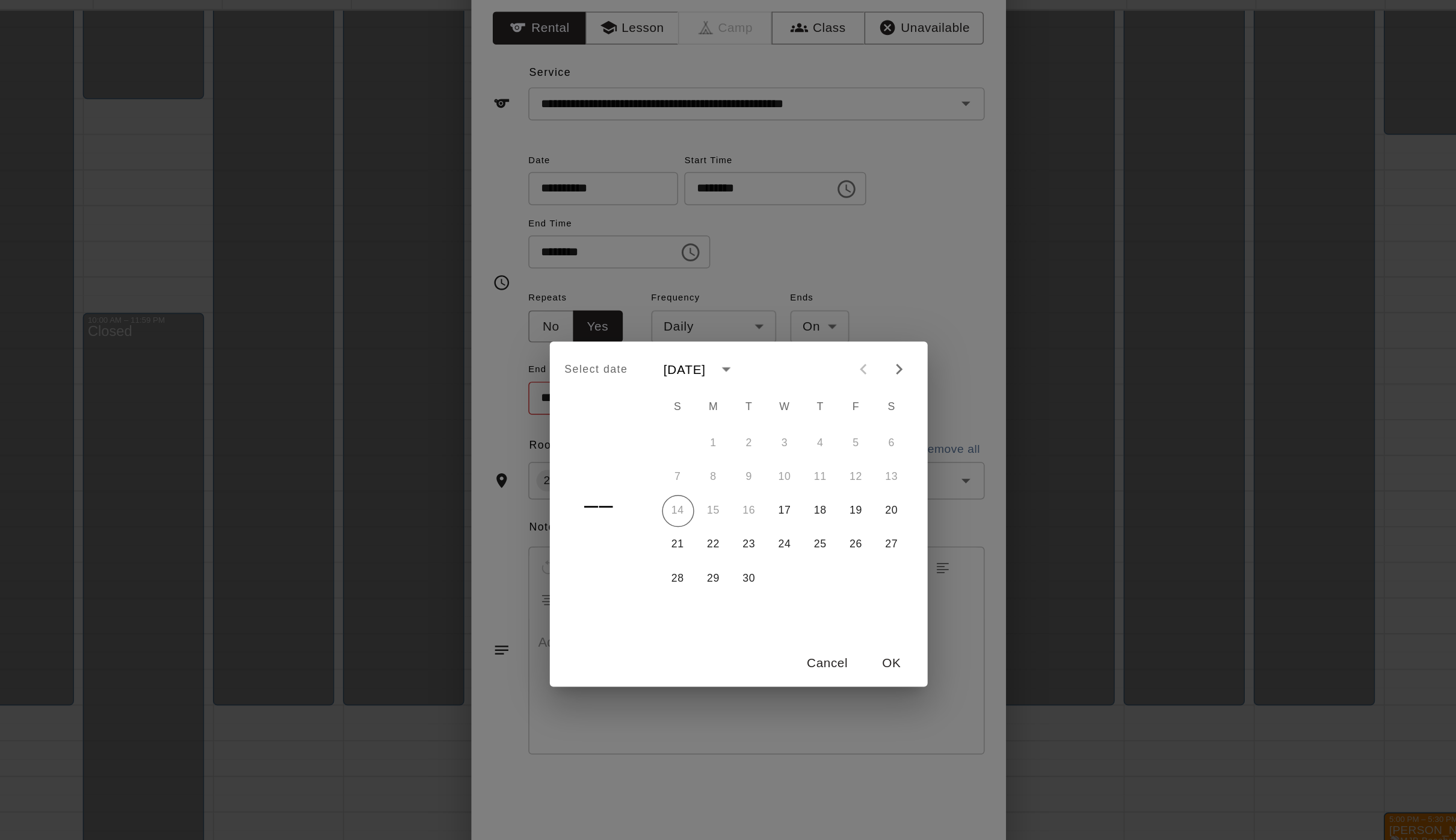
click at [712, 315] on icon "calendar view is open, switch to year view" at bounding box center [719, 321] width 14 height 14
click at [675, 340] on button "2025" at bounding box center [696, 350] width 43 height 22
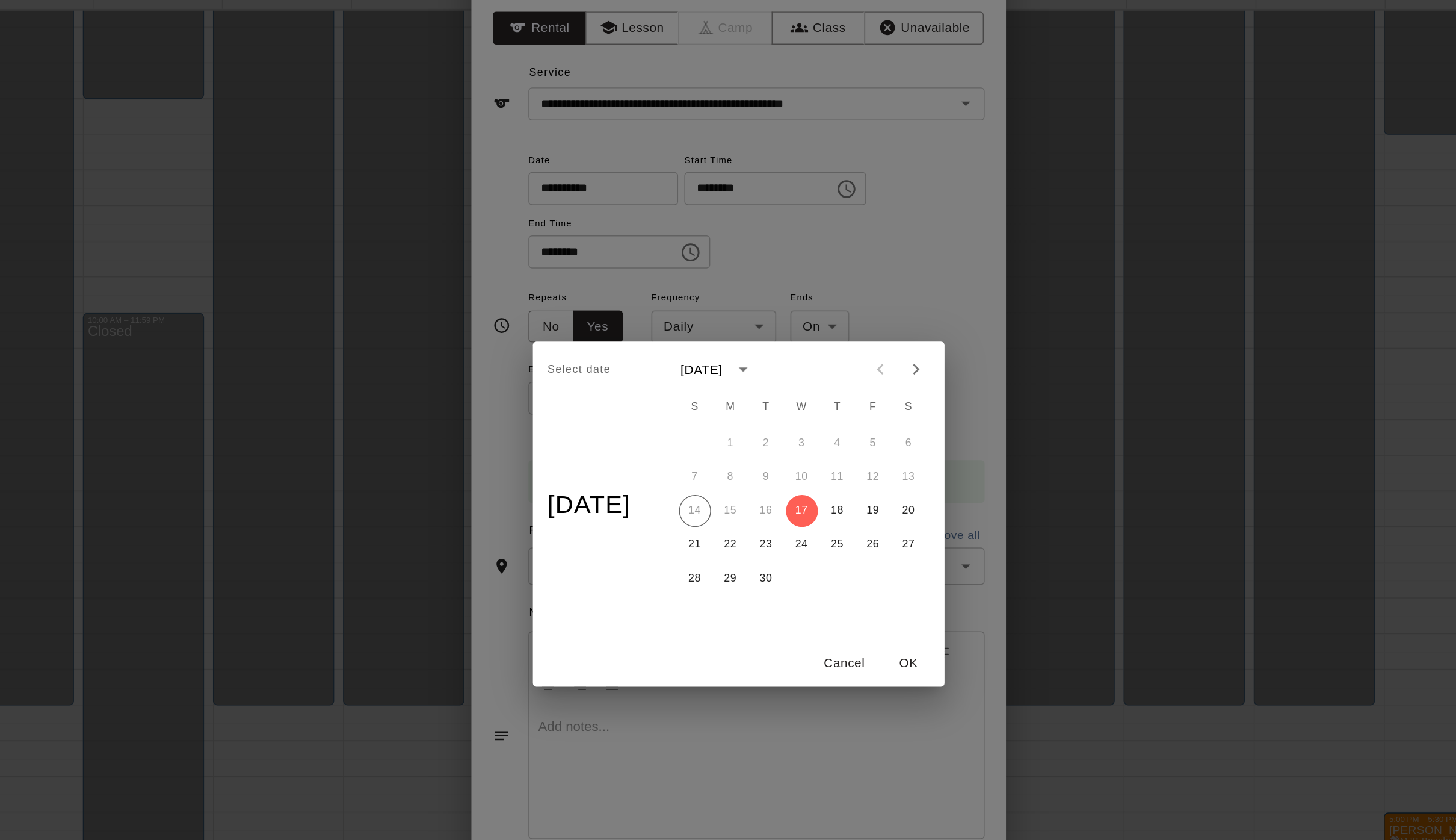
click at [724, 315] on icon "calendar view is open, switch to year view" at bounding box center [730, 321] width 14 height 14
click at [687, 340] on button "2025" at bounding box center [709, 350] width 43 height 22
click at [836, 310] on button "Next month" at bounding box center [848, 322] width 24 height 24
click at [808, 453] on button "31" at bounding box center [819, 463] width 22 height 22
click at [760, 453] on button "29" at bounding box center [771, 463] width 22 height 22
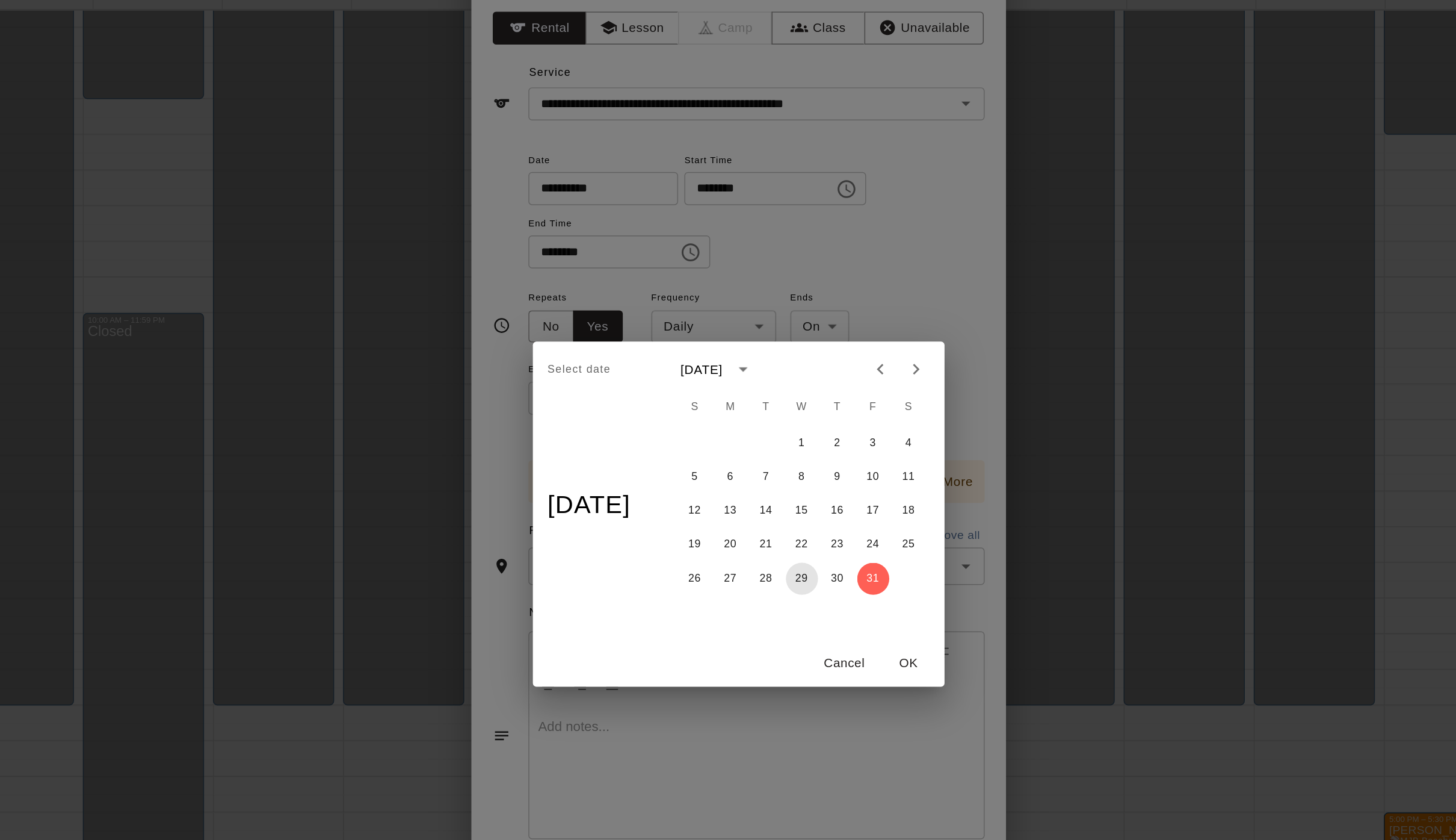
type input "**********"
click at [824, 509] on button "OK" at bounding box center [842, 521] width 39 height 23
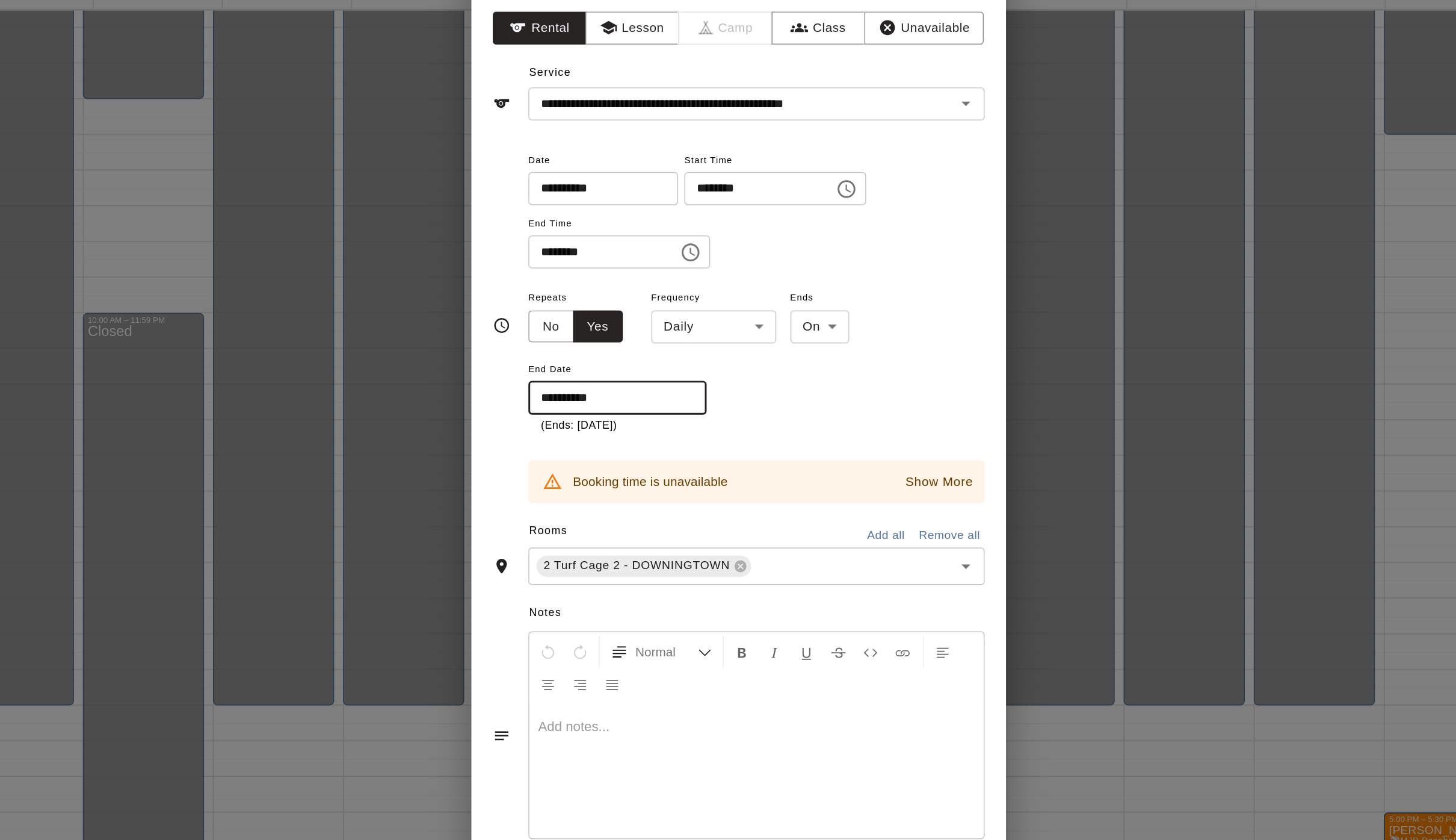
click at [516, 259] on body "Home Services Calendar Availability Customers Marketing Retail Reports Contact …" at bounding box center [728, 429] width 1456 height 859
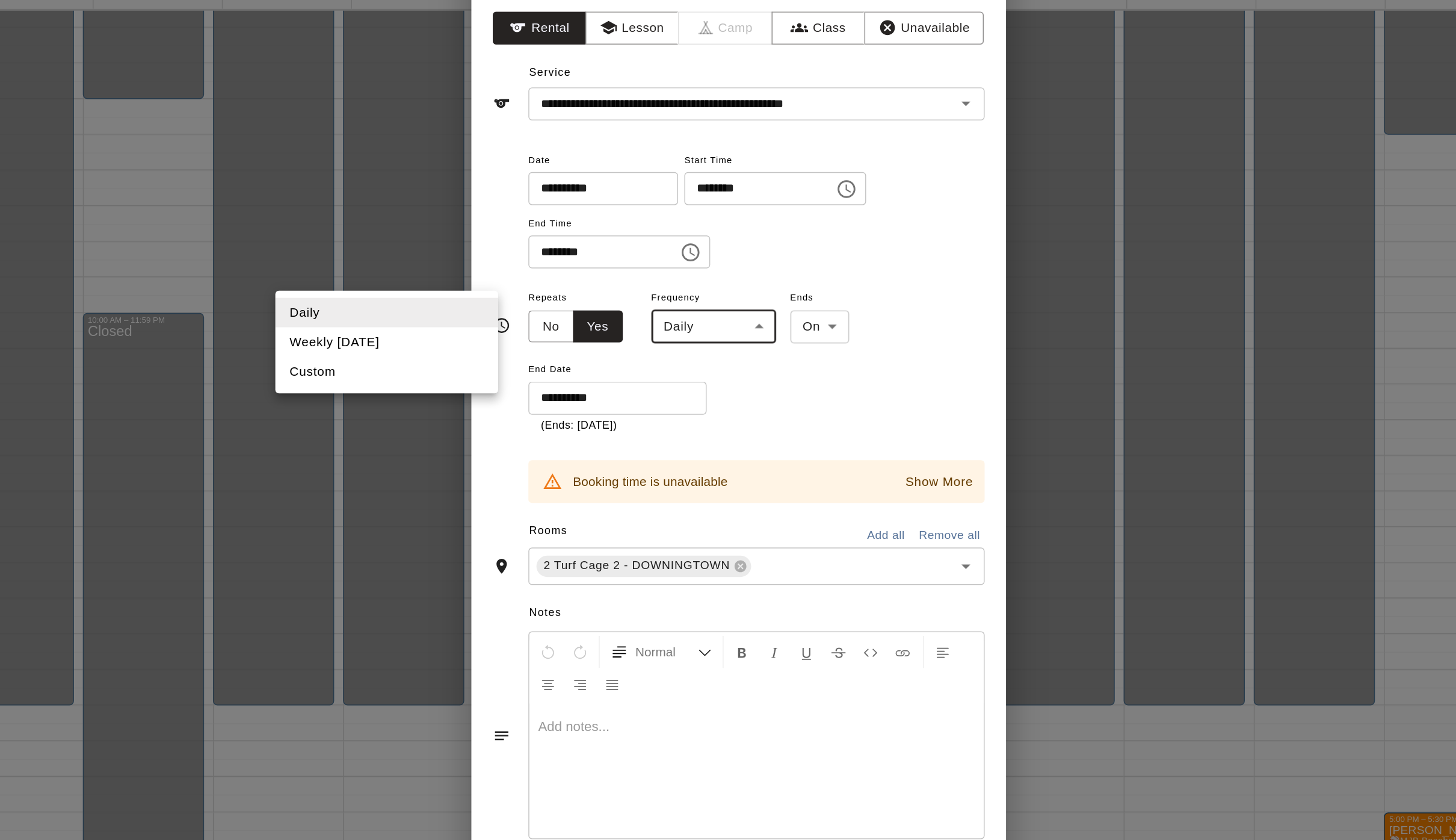
click at [415, 294] on li "Weekly [DATE]" at bounding box center [490, 303] width 151 height 20
type input "******"
